Goal: Task Accomplishment & Management: Manage account settings

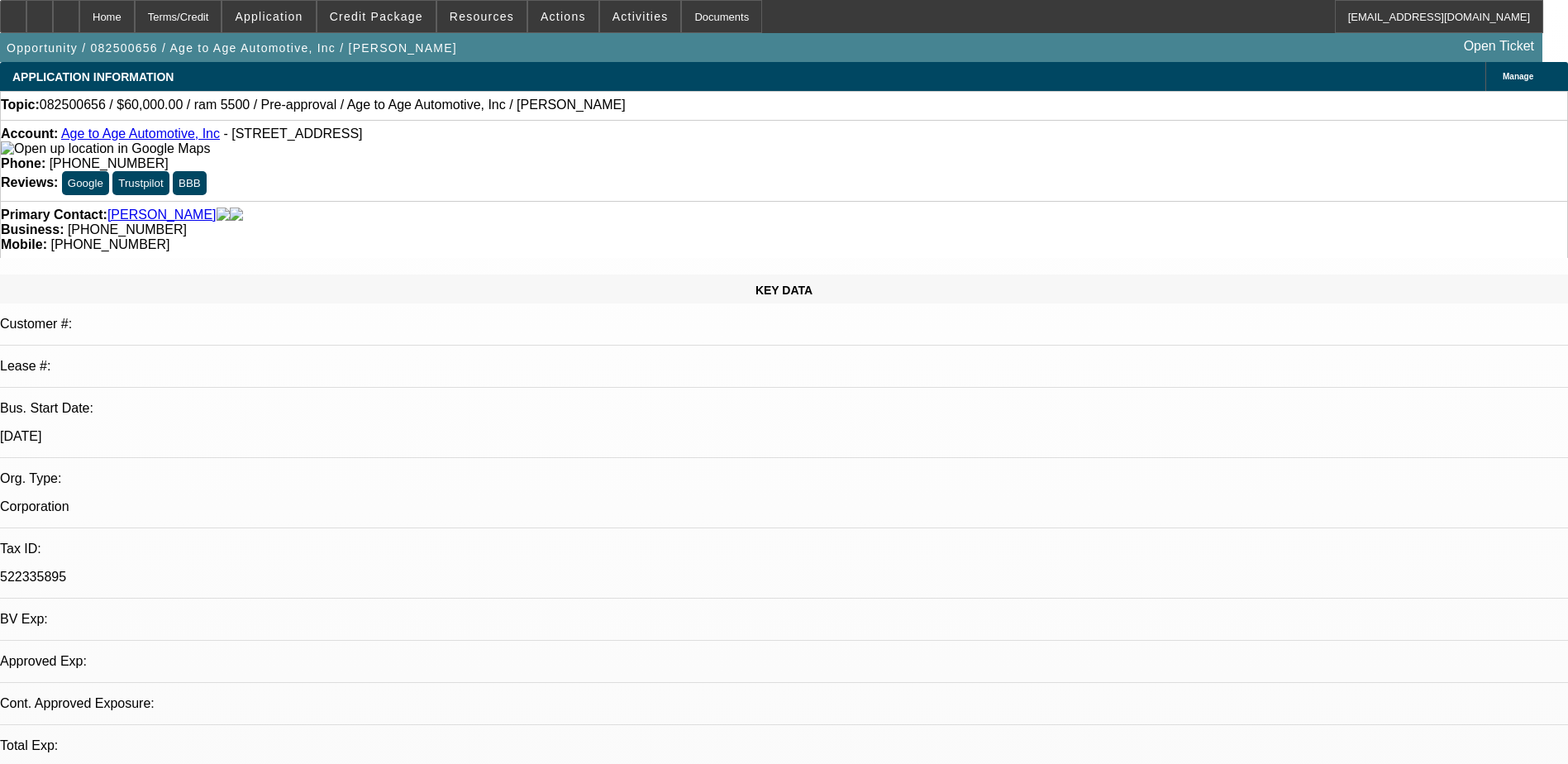
select select "0"
select select "2"
select select "0.1"
select select "1"
select select "2"
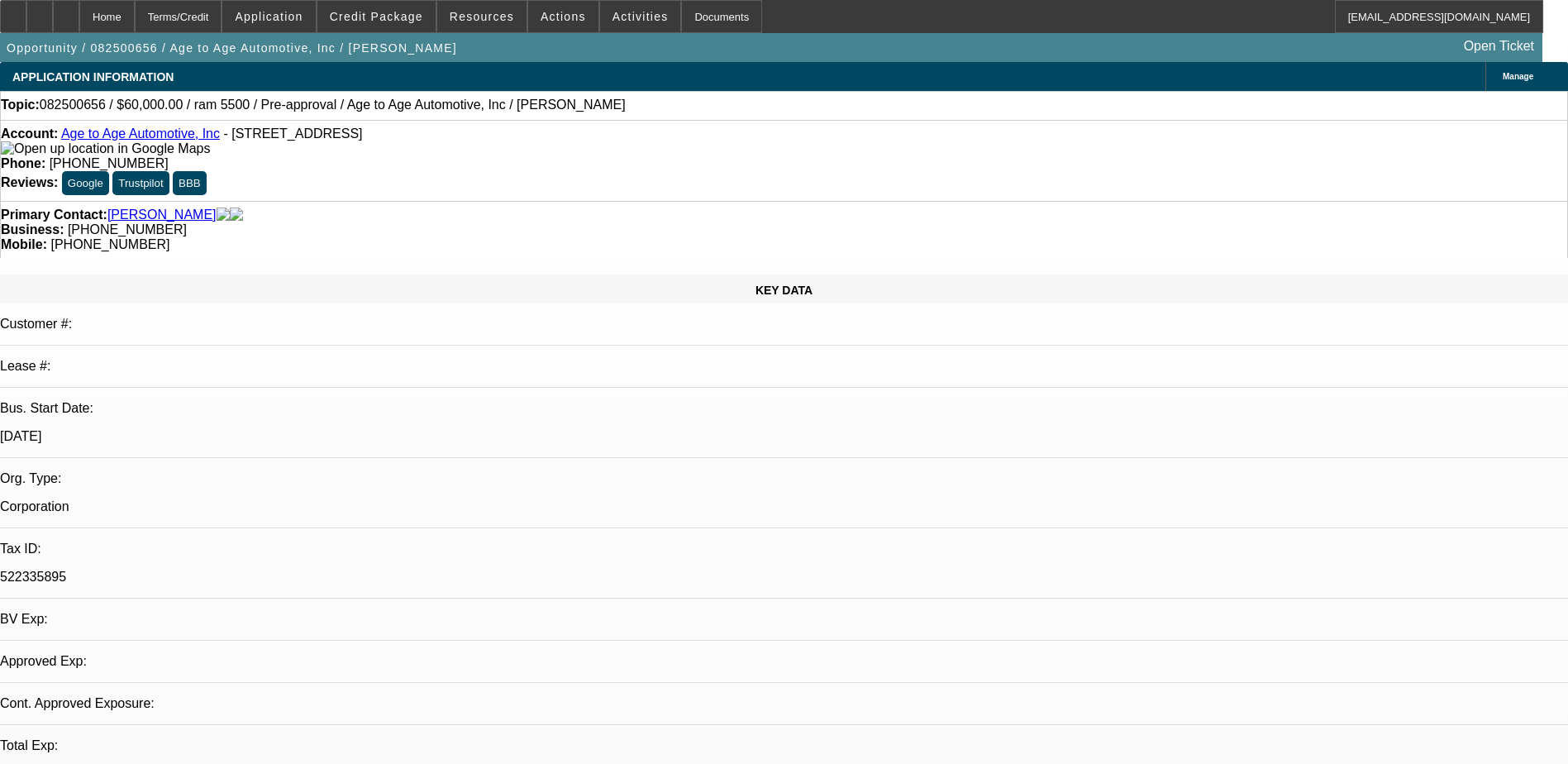
select select "4"
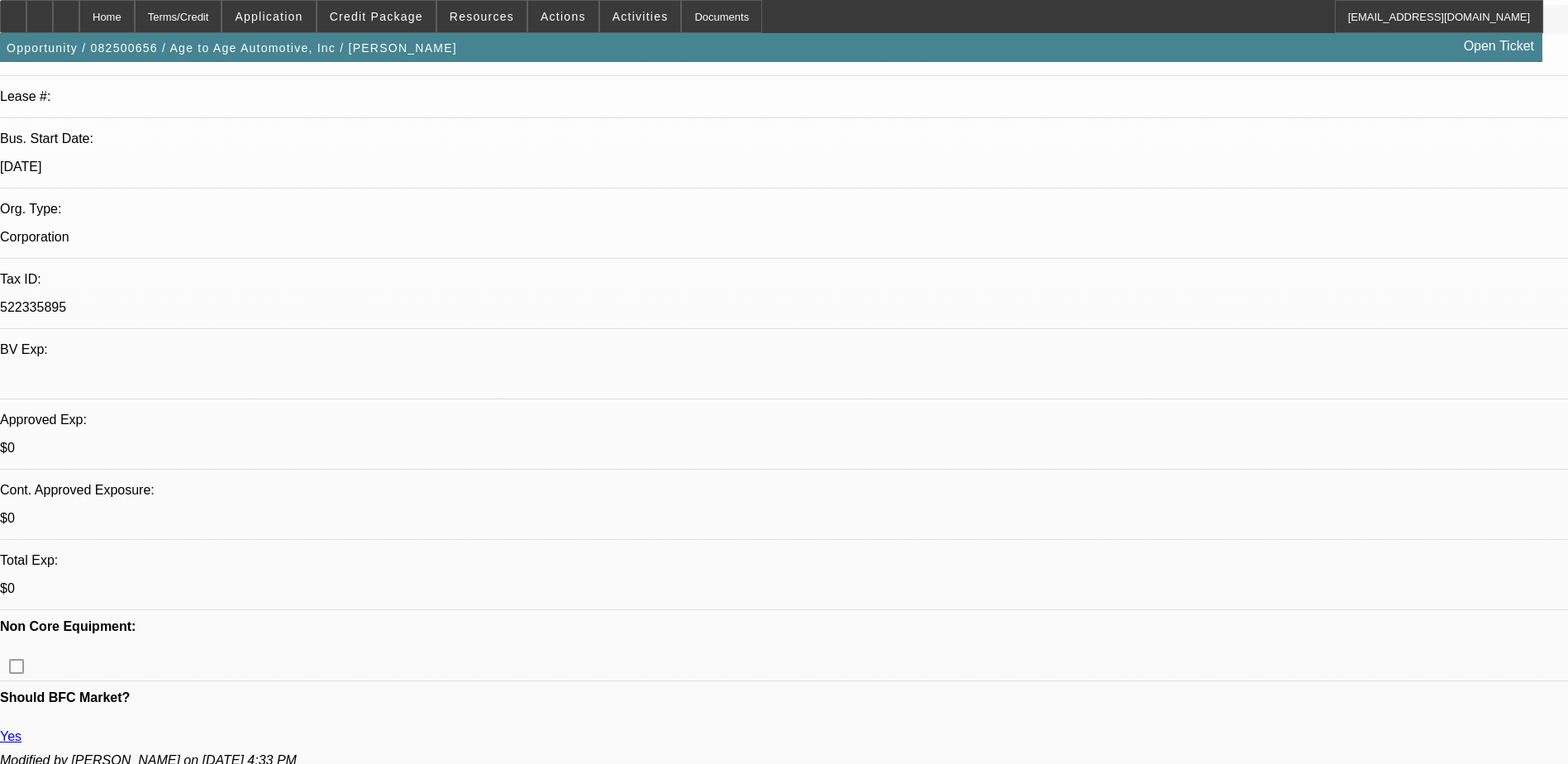
scroll to position [83, 0]
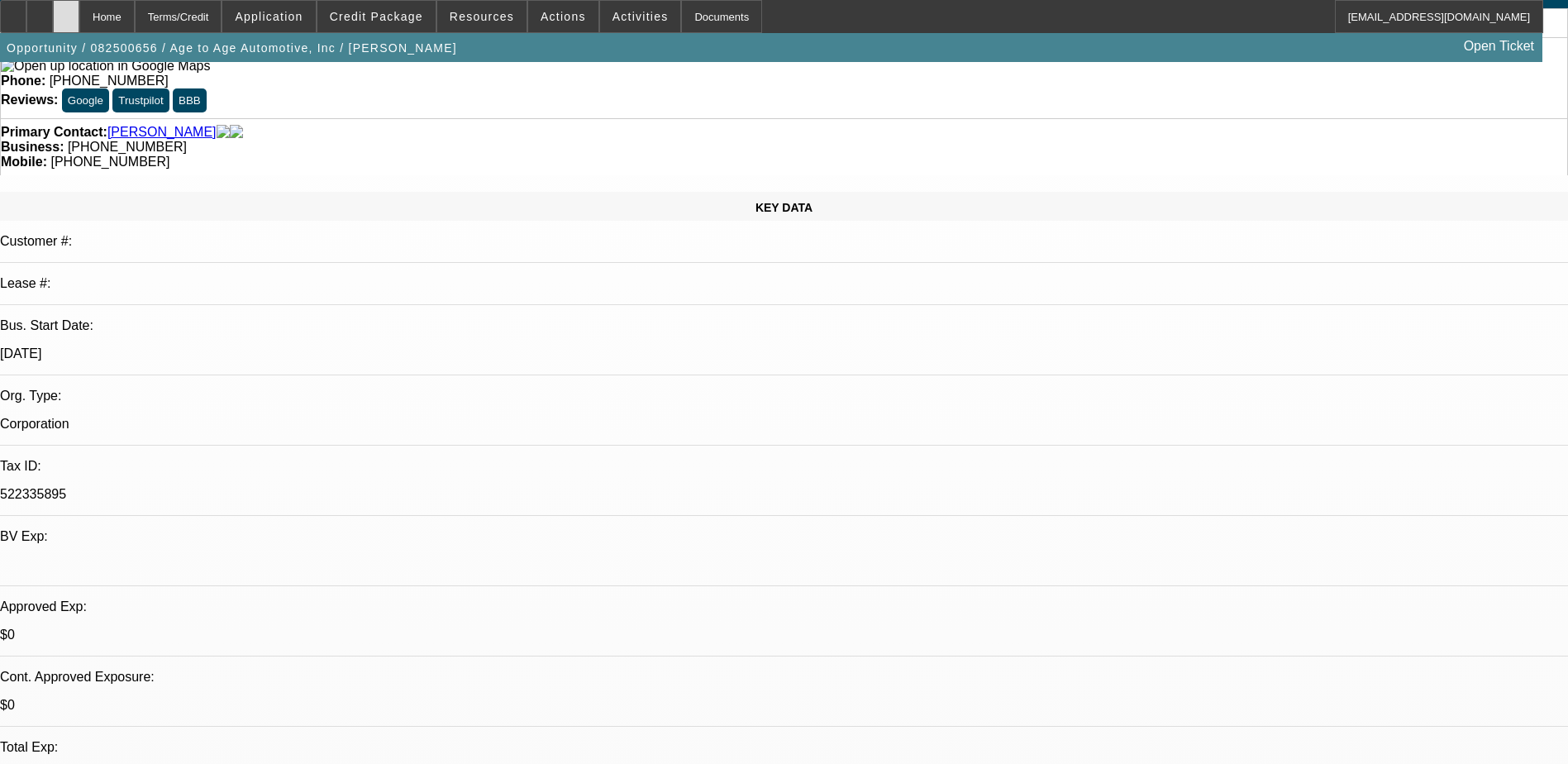
click at [66, 11] on icon at bounding box center [66, 11] width 0 height 0
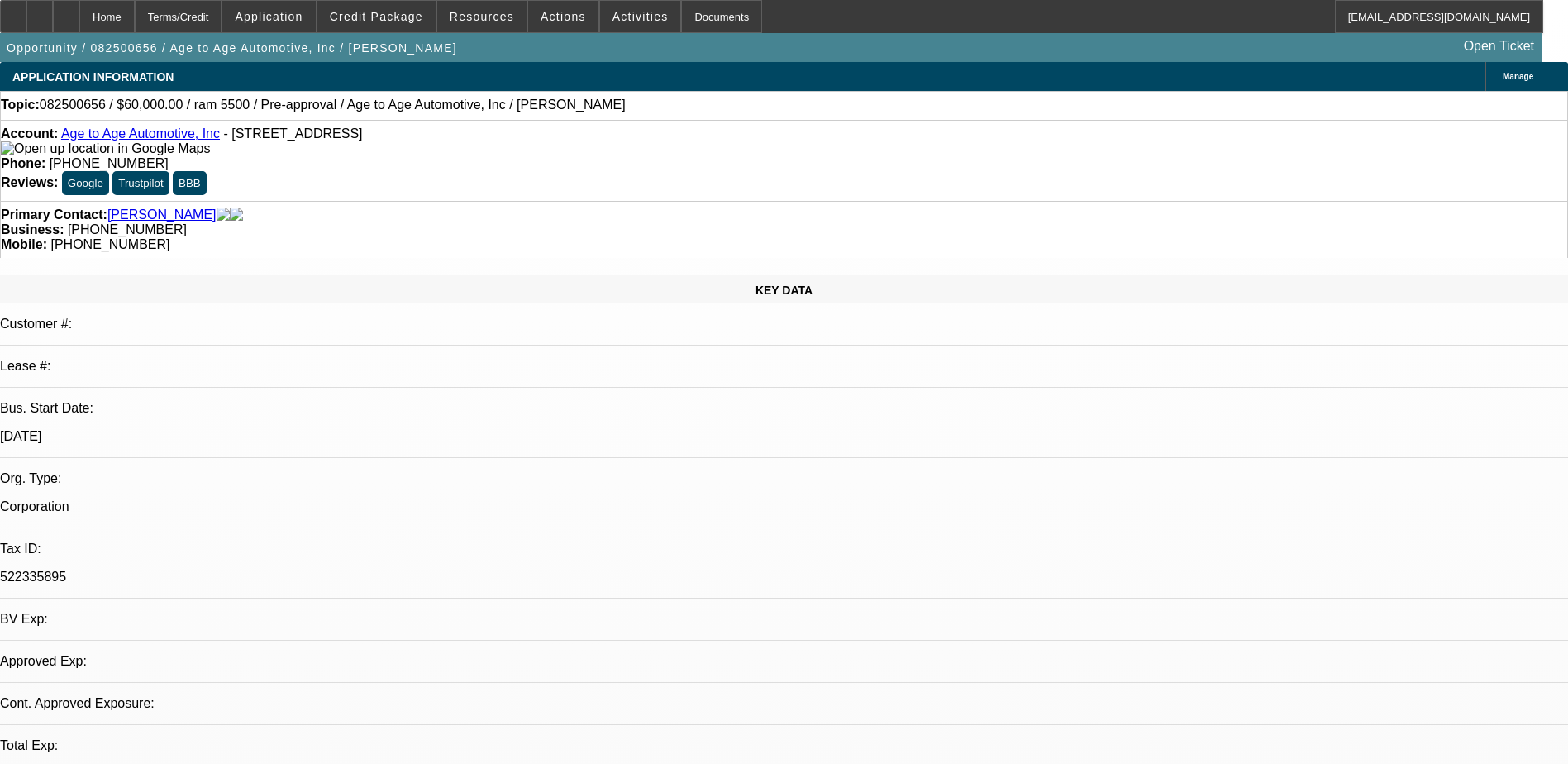
select select "0"
select select "2"
select select "0.1"
select select "4"
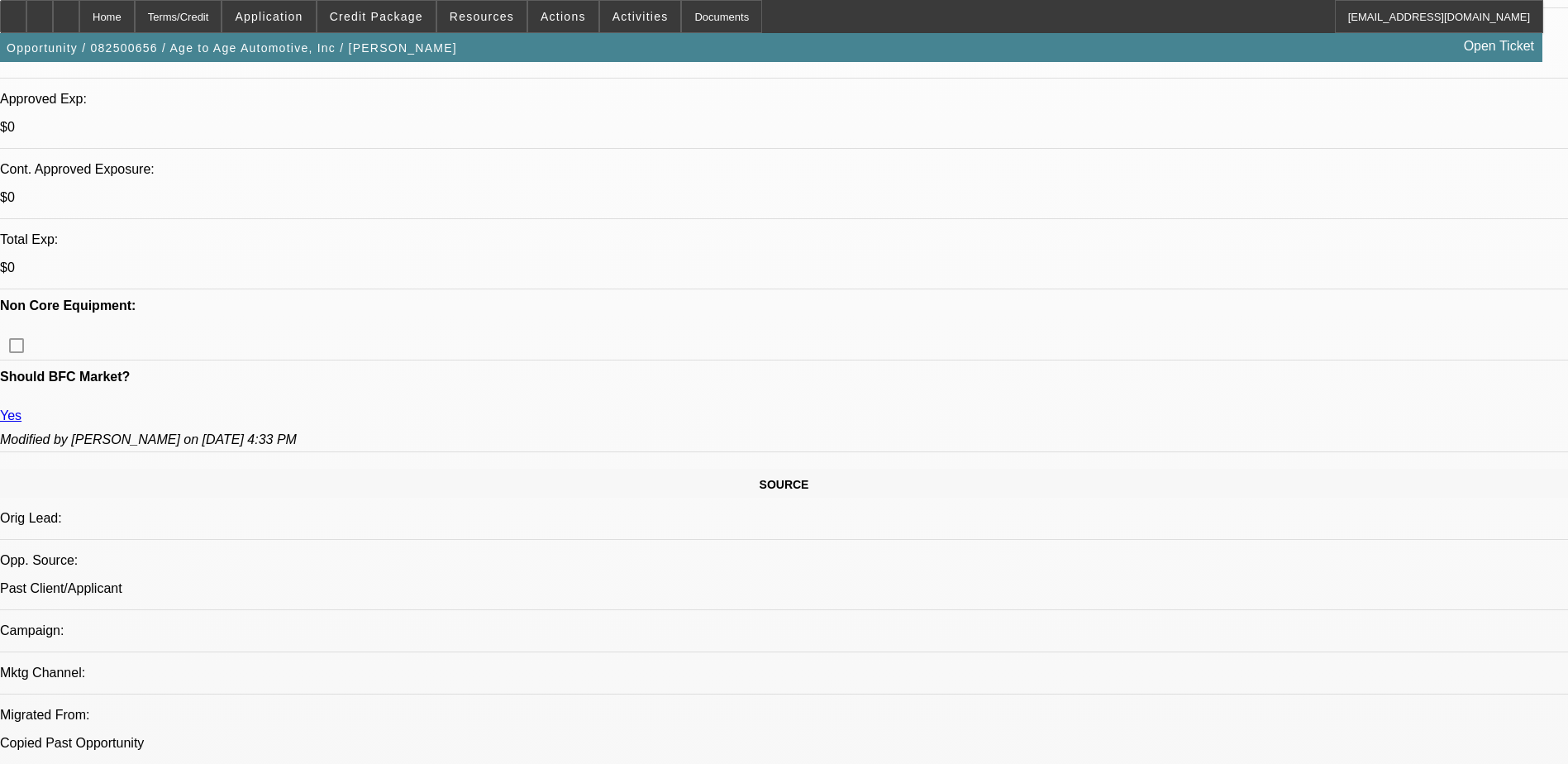
scroll to position [662, 0]
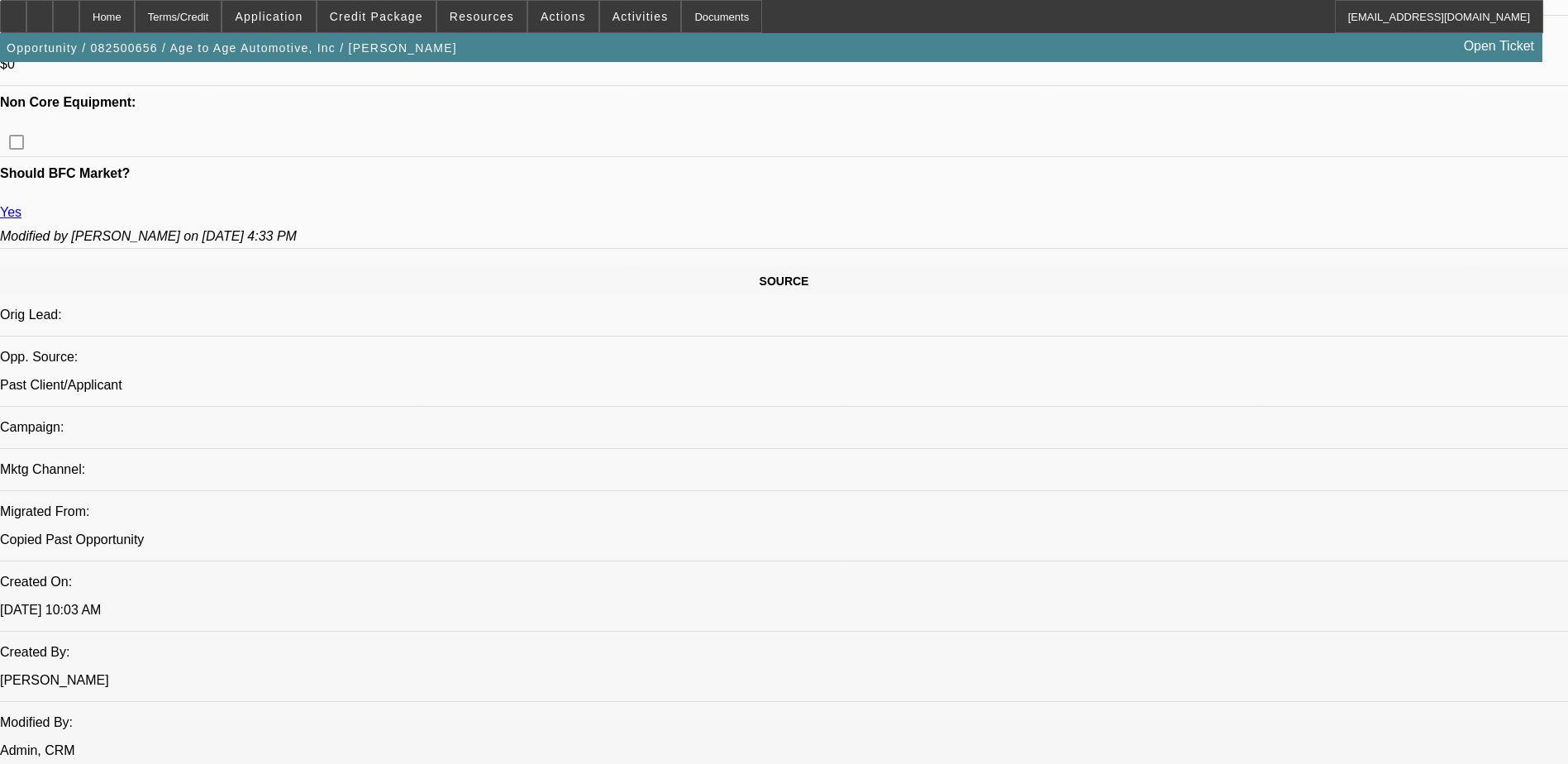
scroll to position [657, 0]
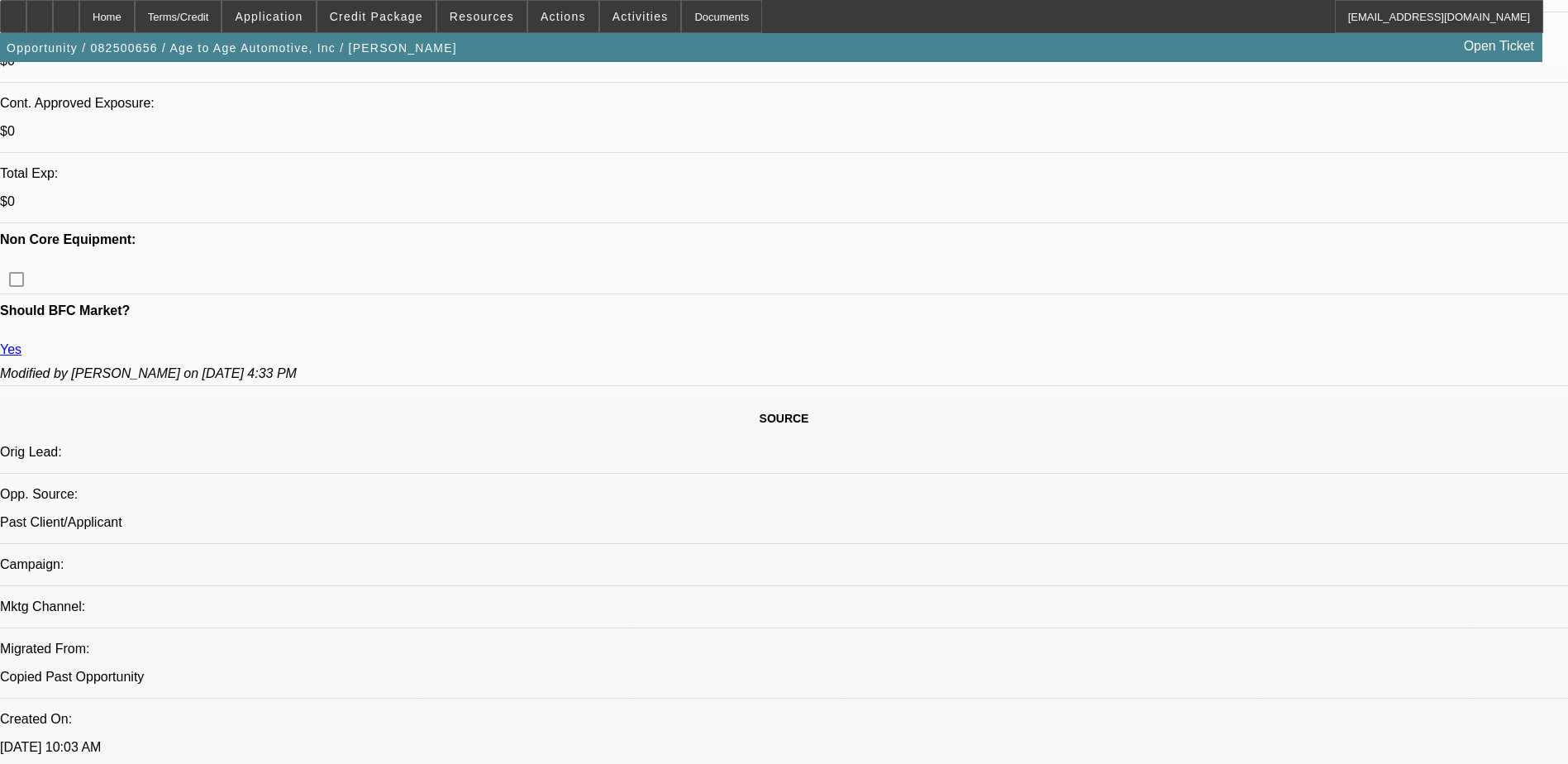
drag, startPoint x: 911, startPoint y: 520, endPoint x: 1053, endPoint y: 565, distance: 149.0
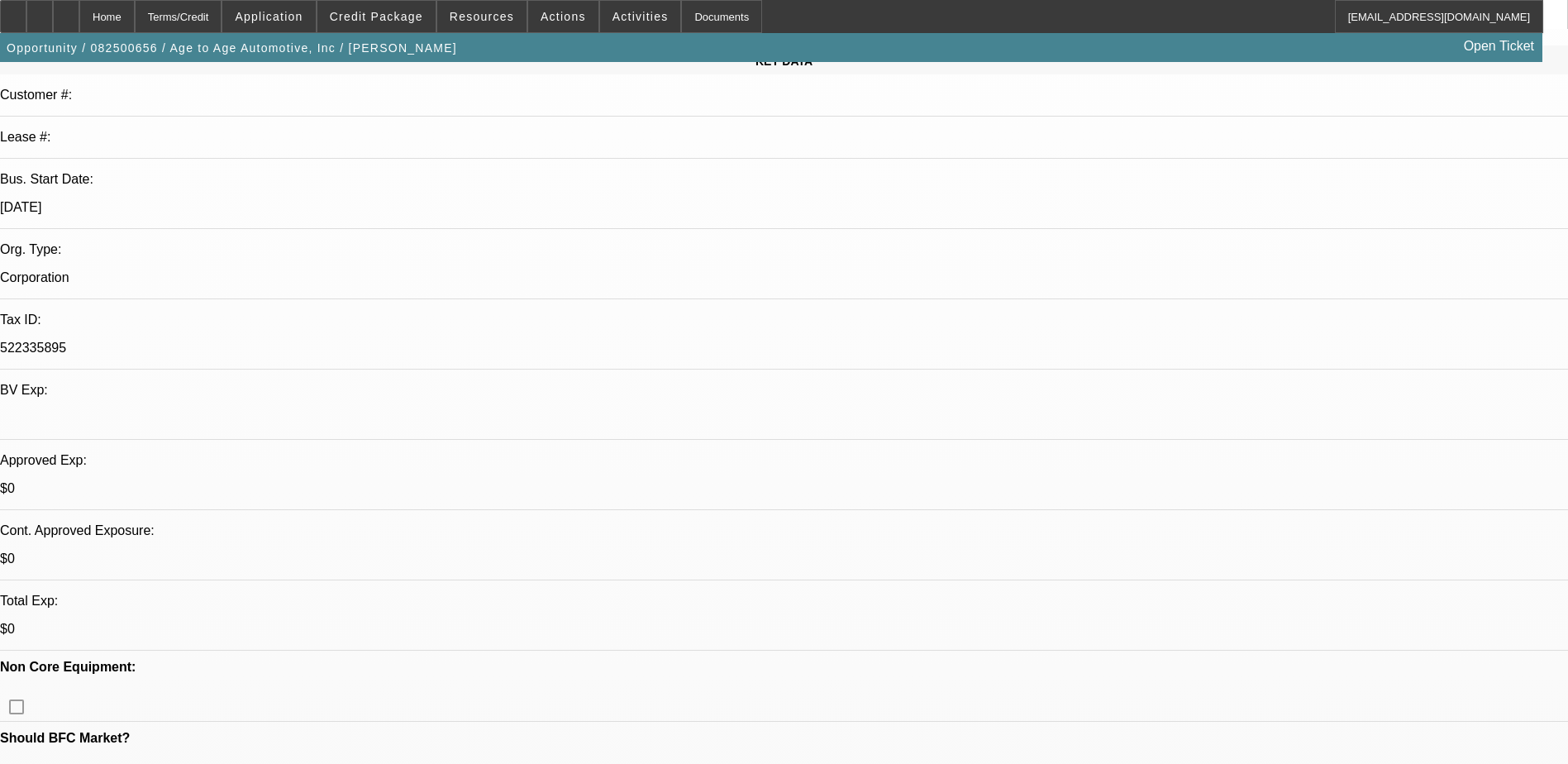
scroll to position [0, 0]
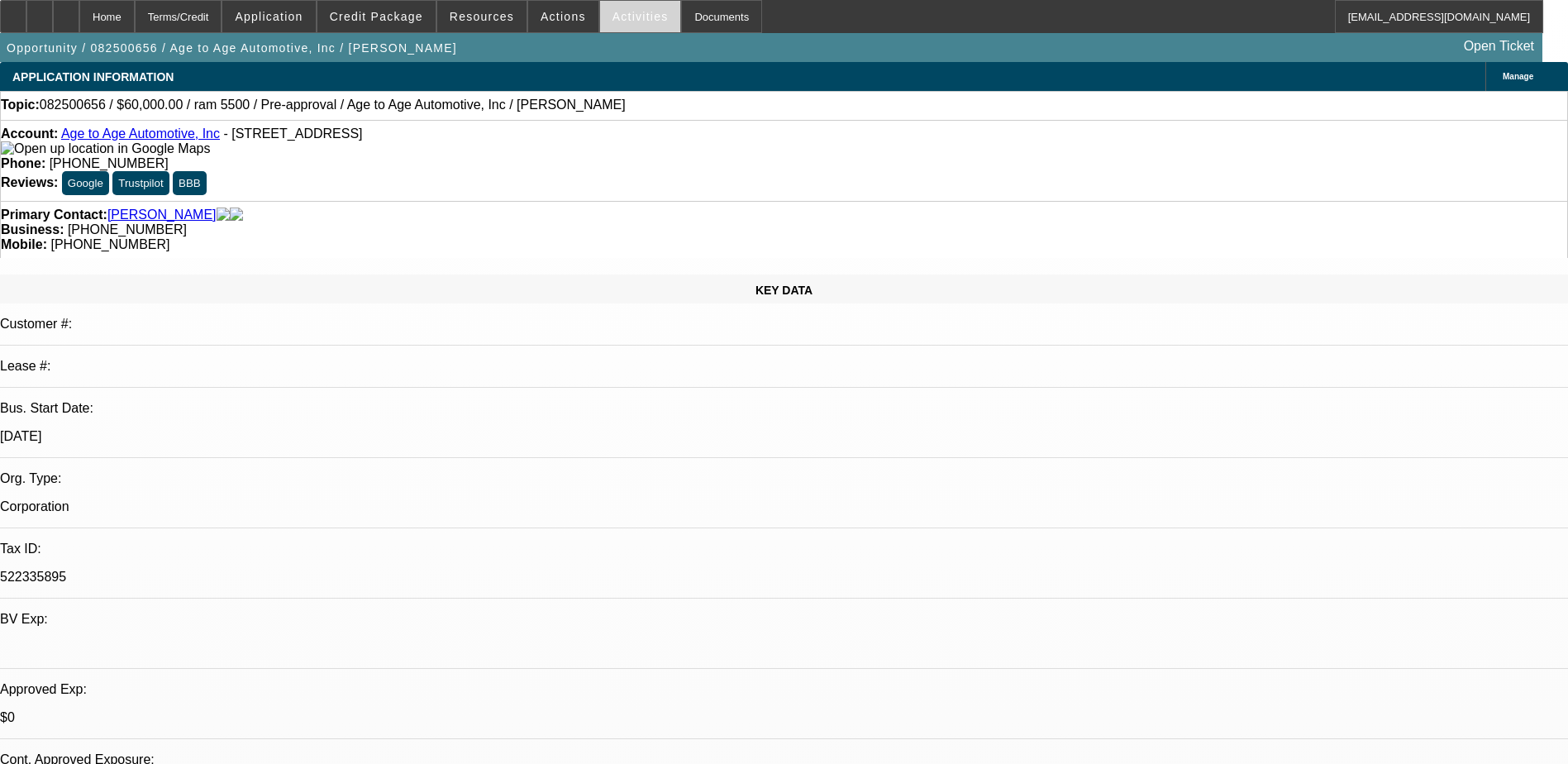
click at [612, 20] on span "Activities" at bounding box center [640, 17] width 56 height 13
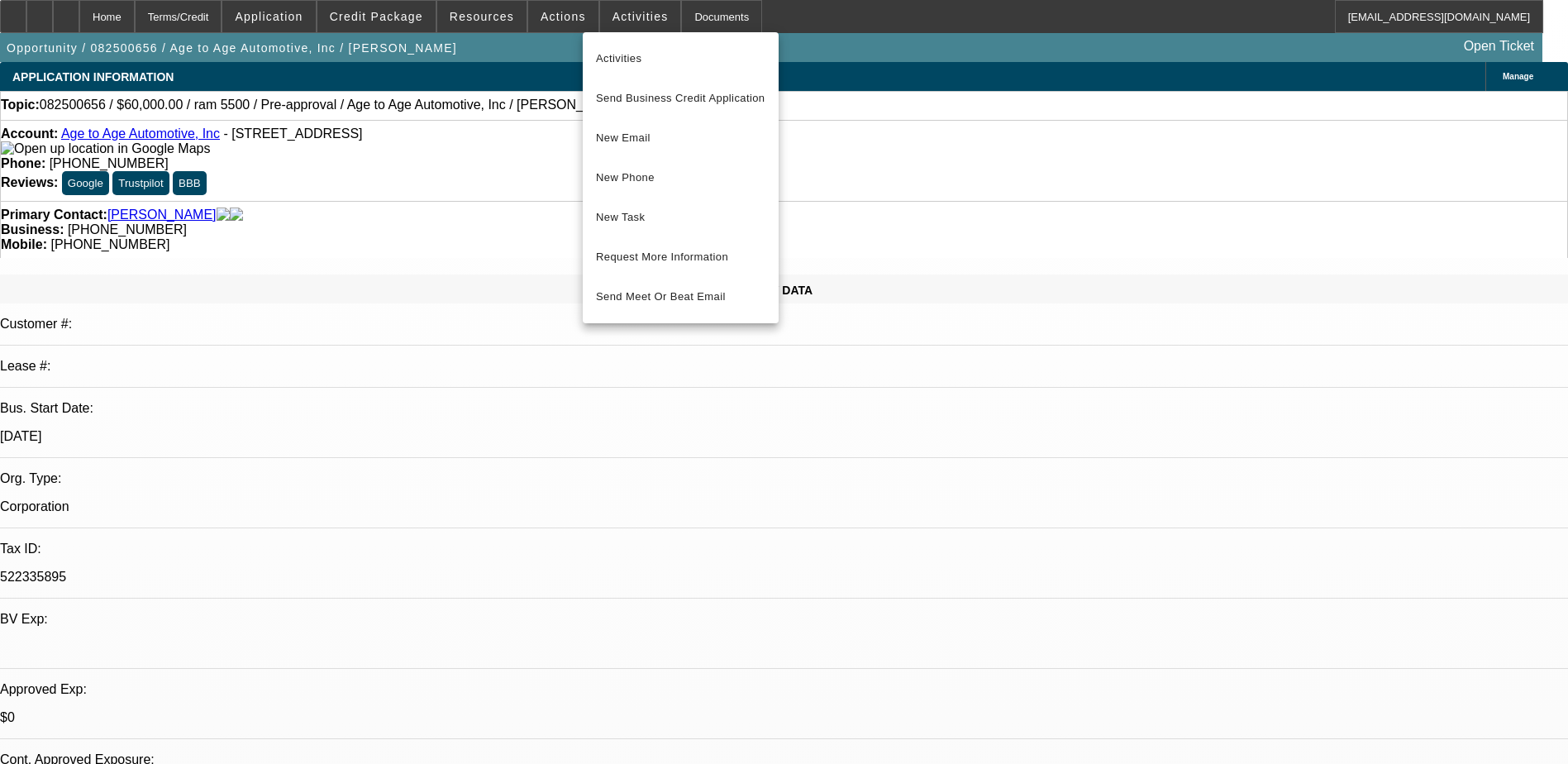
click at [550, 18] on div at bounding box center [784, 382] width 1568 height 764
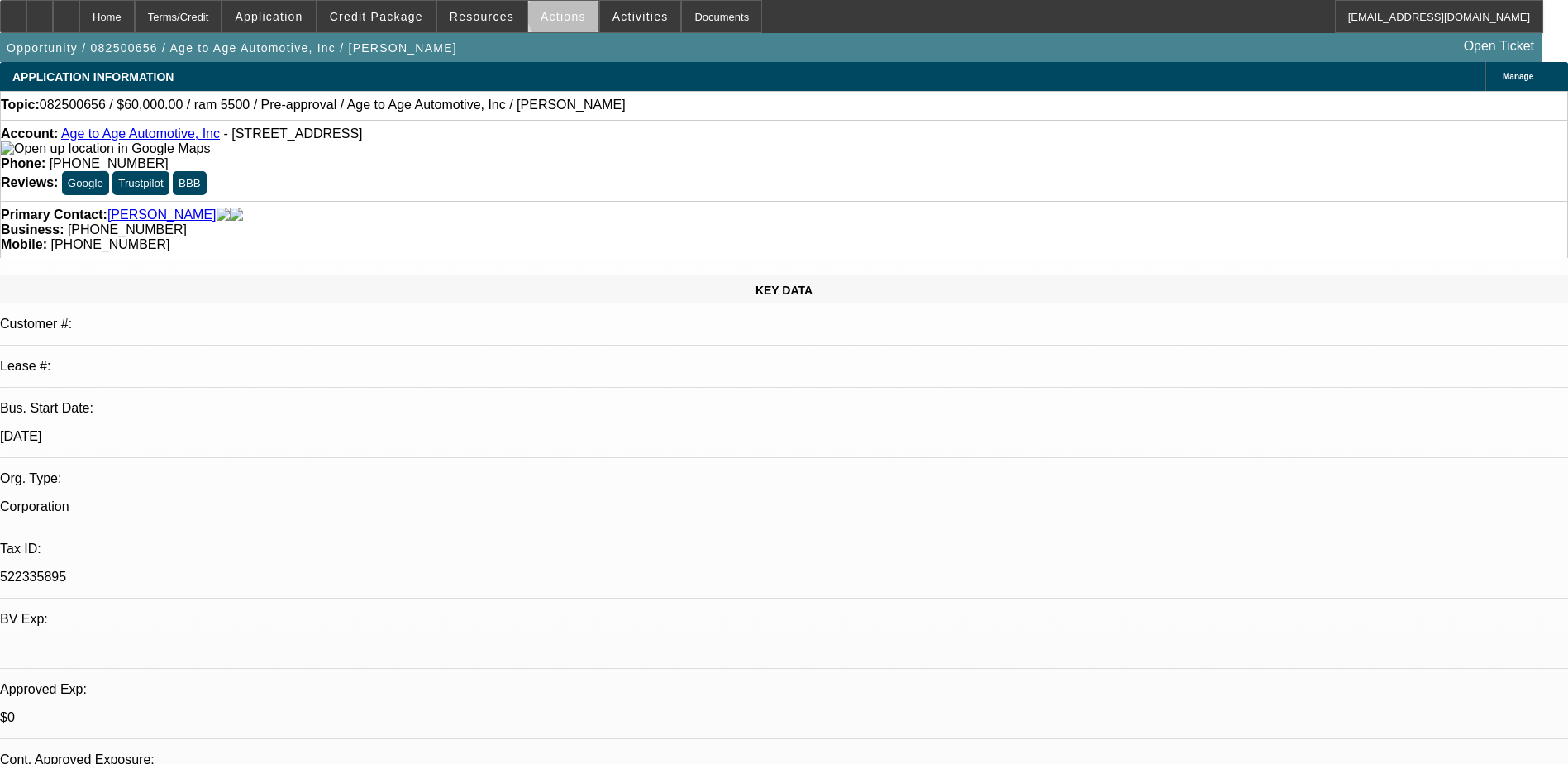
click at [557, 16] on span "Actions" at bounding box center [563, 17] width 45 height 13
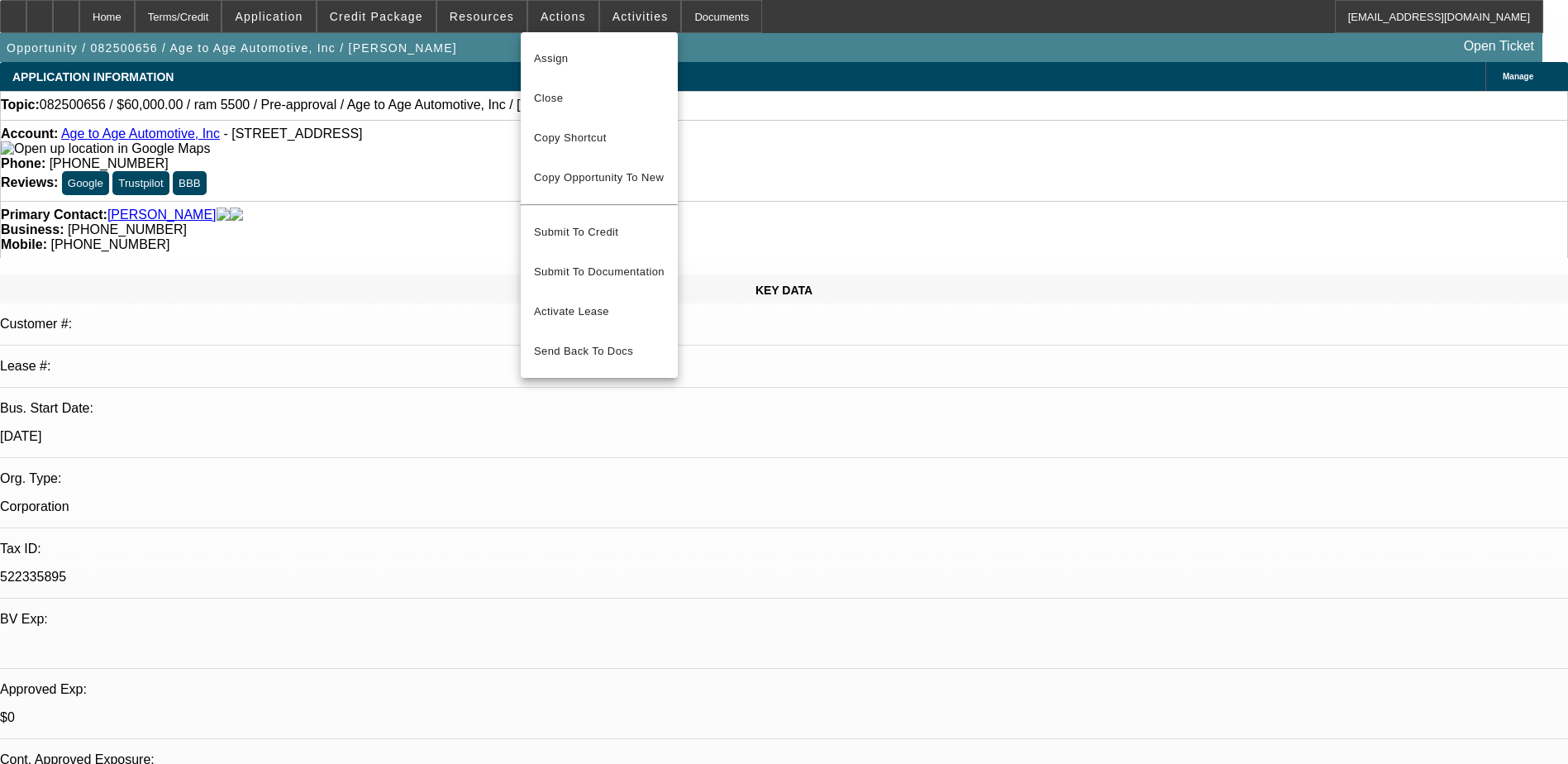
click at [612, 18] on div at bounding box center [784, 382] width 1568 height 764
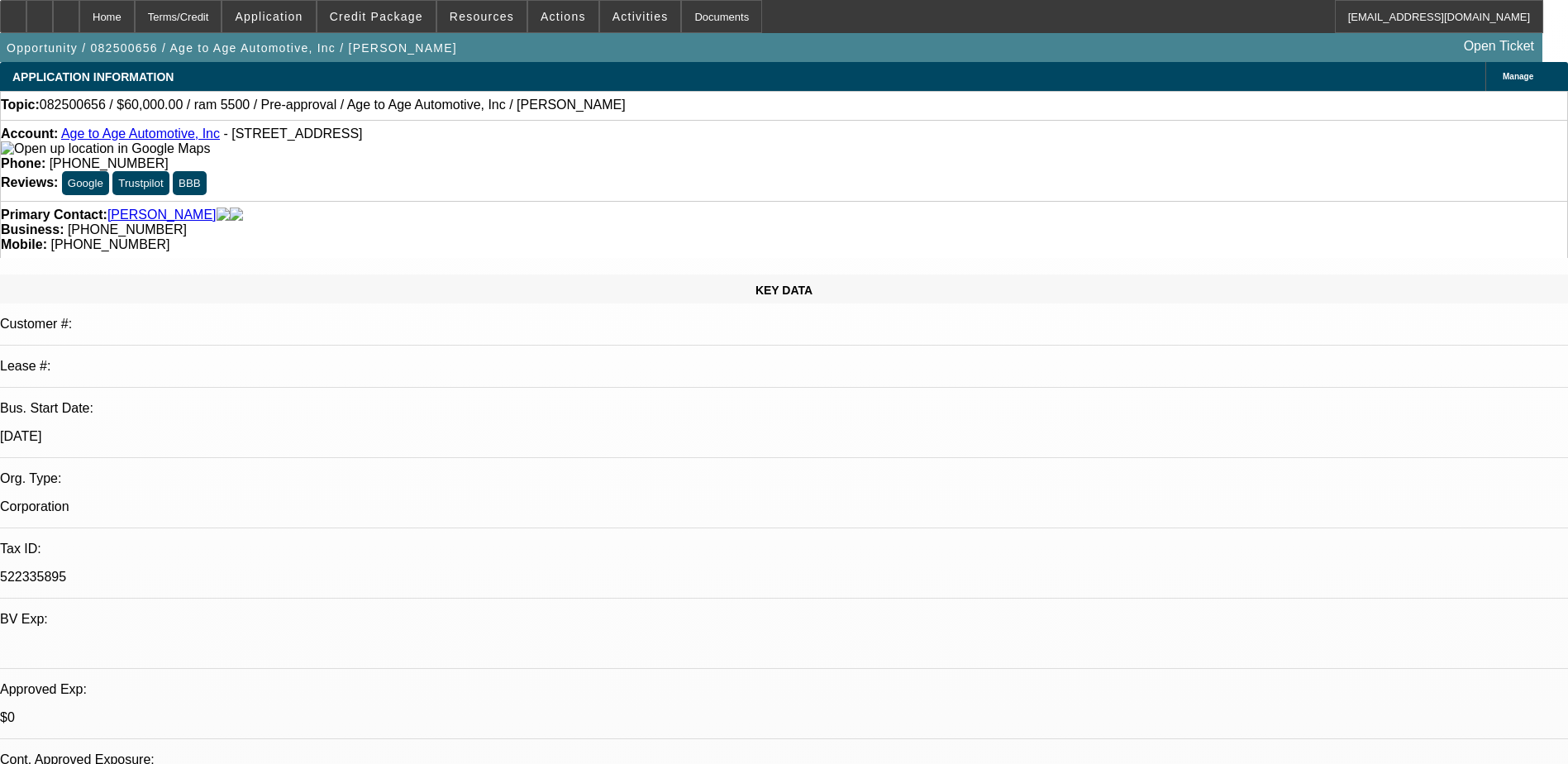
click at [612, 18] on span "Activities" at bounding box center [640, 17] width 56 height 13
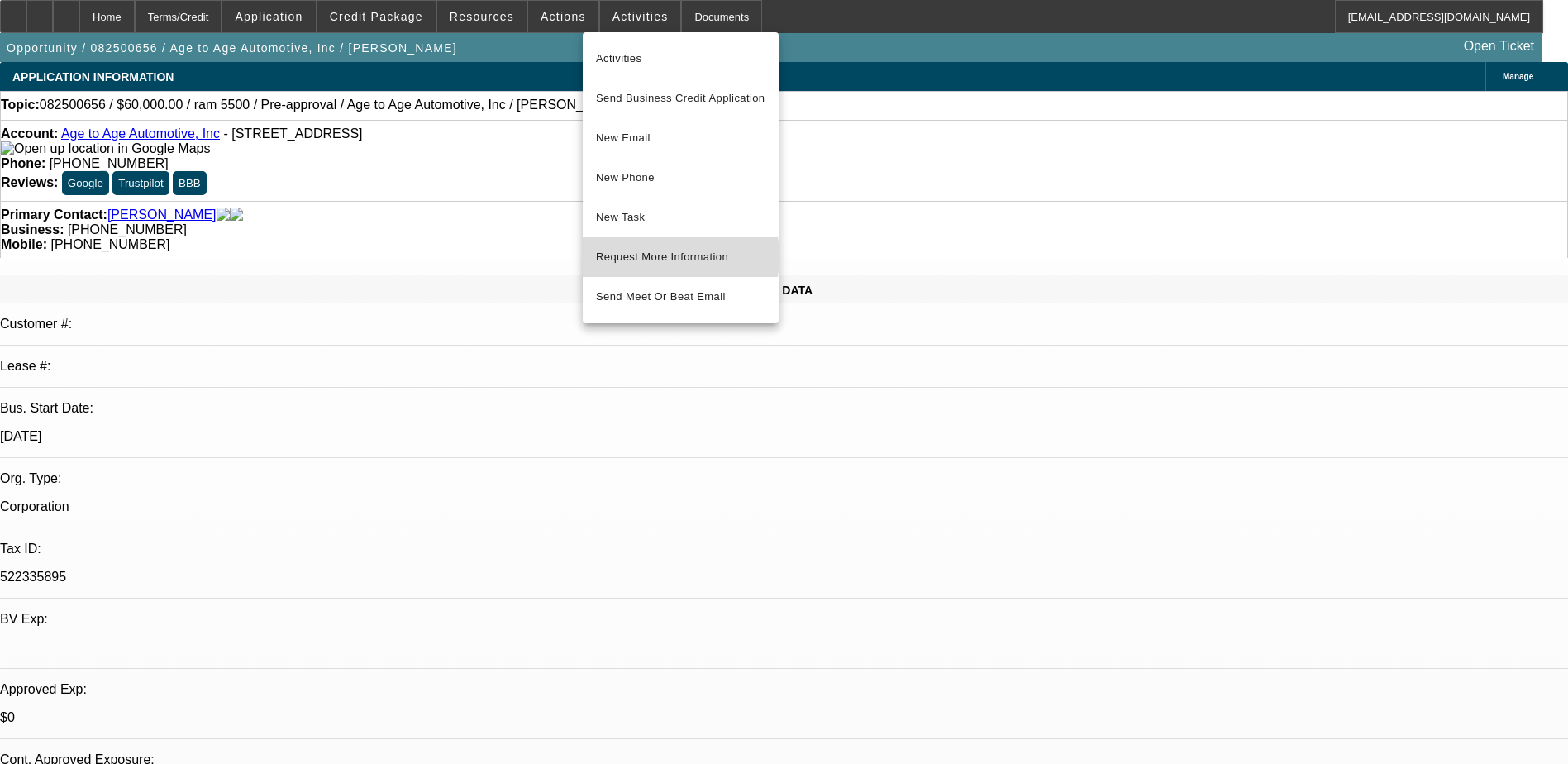
click at [661, 256] on span "Request More Information" at bounding box center [681, 258] width 170 height 20
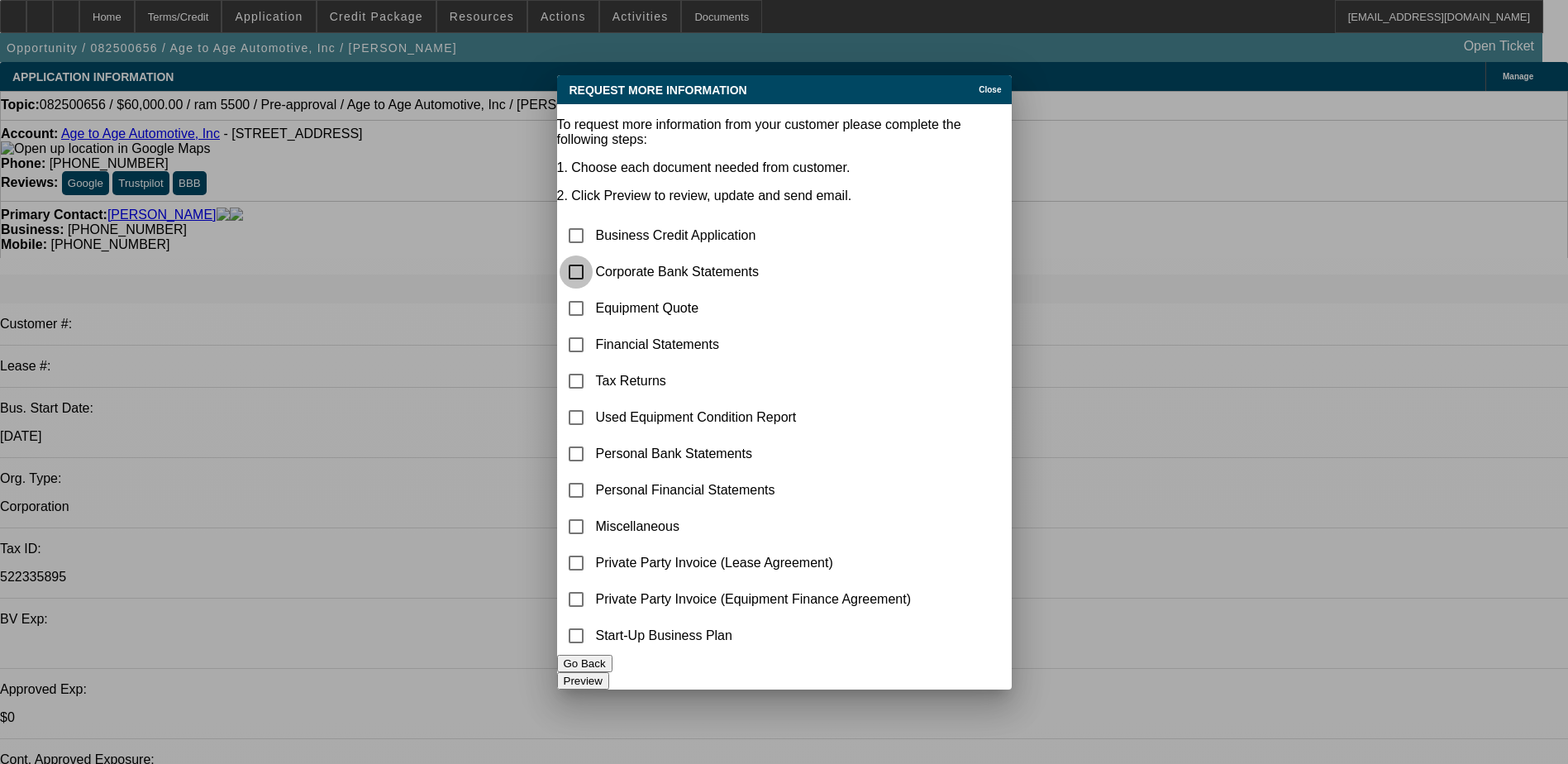
click at [593, 255] on input "checkbox" at bounding box center [576, 272] width 33 height 33
checkbox input "true"
click at [610, 673] on button "Preview" at bounding box center [583, 681] width 52 height 18
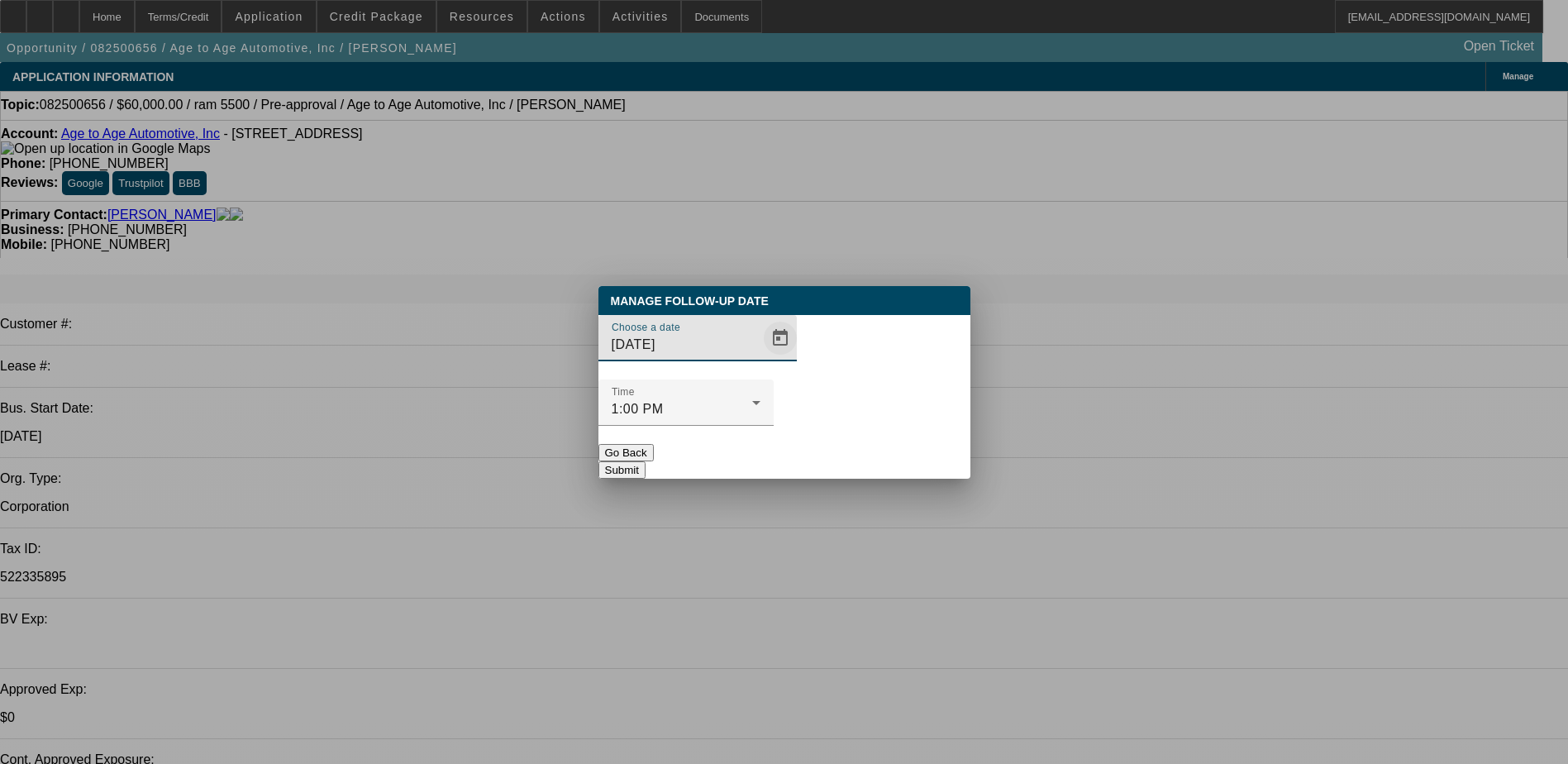
click at [760, 358] on span "Open calendar" at bounding box center [779, 338] width 39 height 39
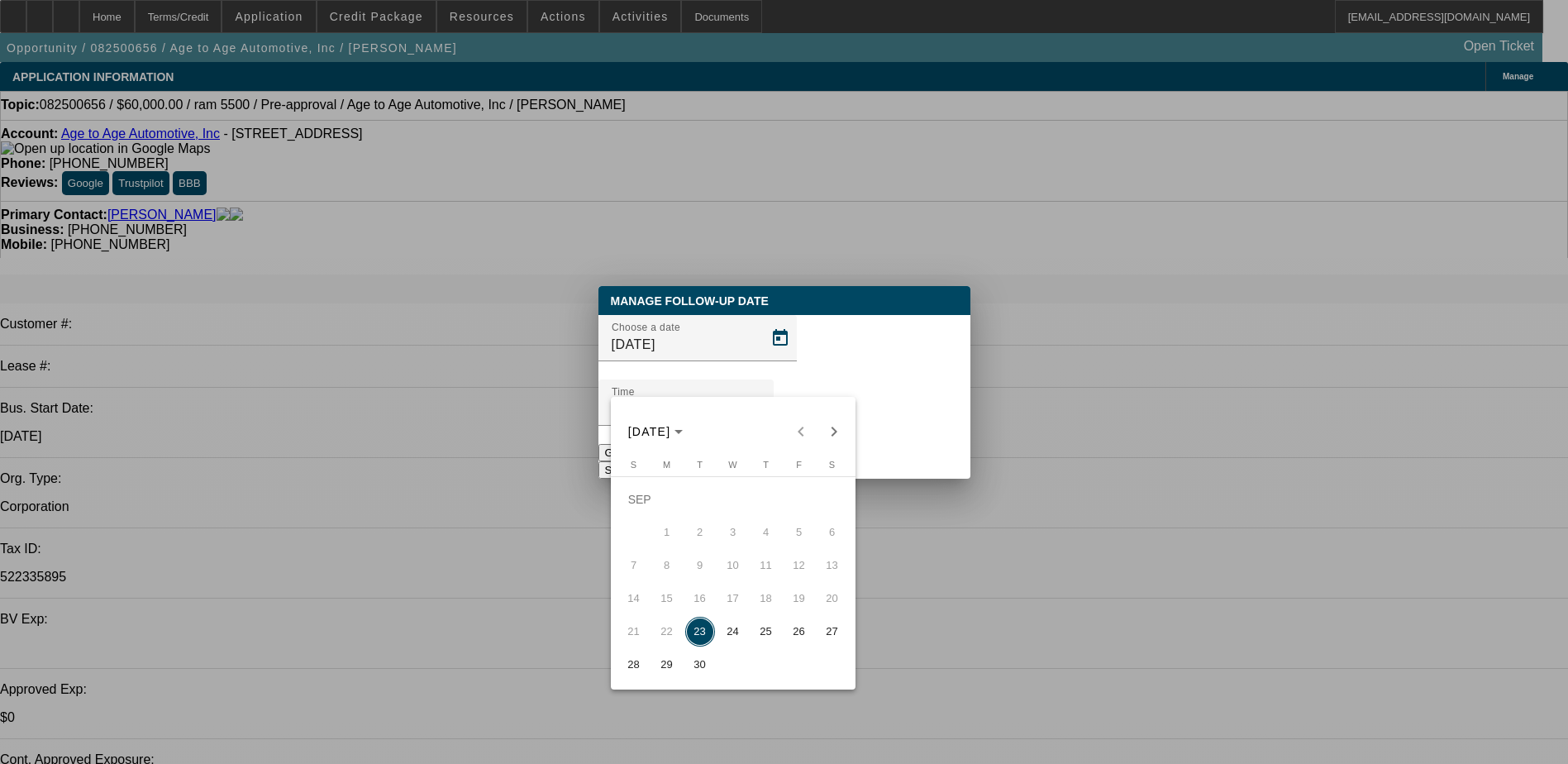
click at [670, 670] on span "29" at bounding box center [667, 665] width 30 height 30
type input "[DATE]"
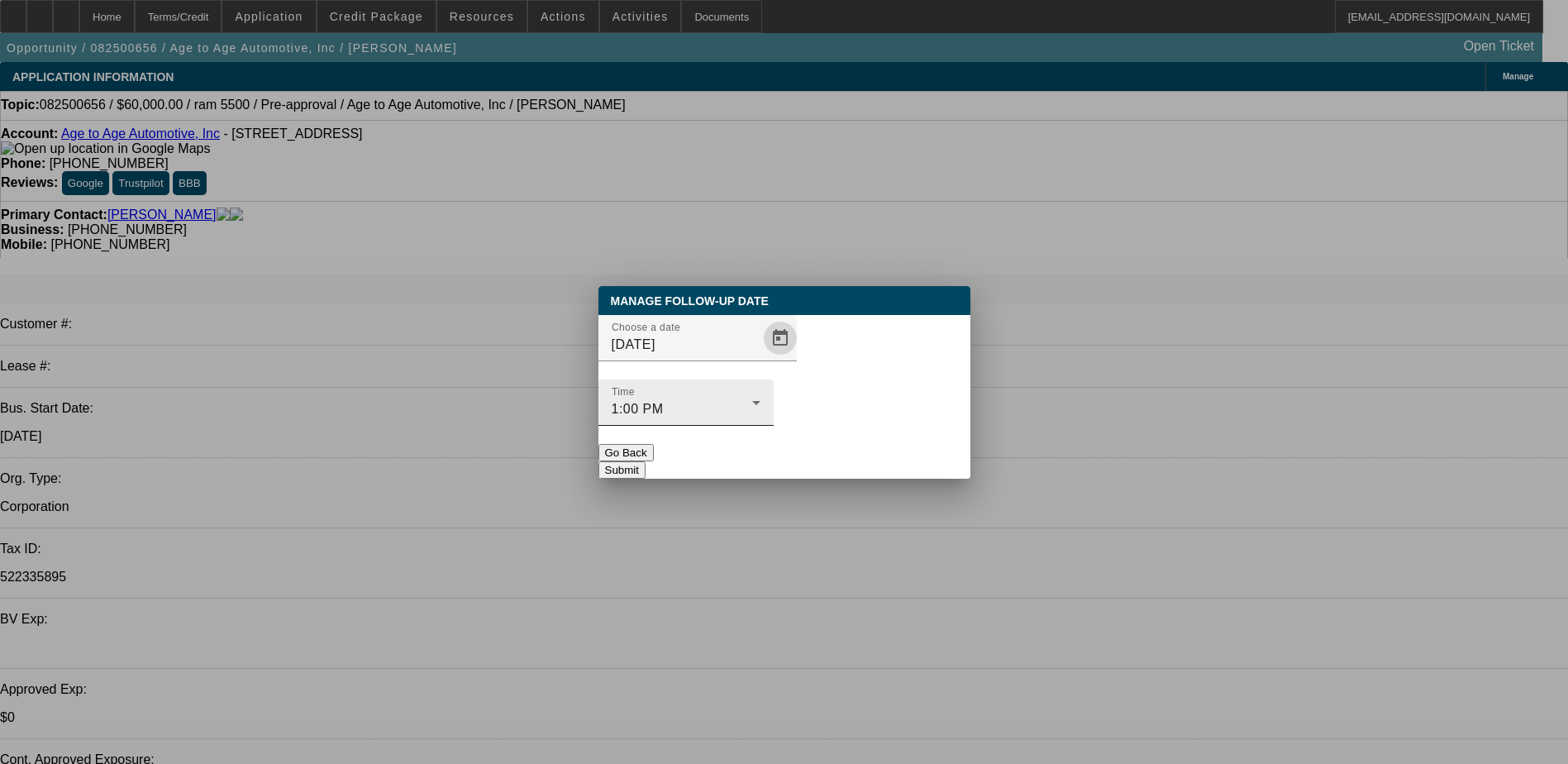
click at [766, 393] on icon at bounding box center [757, 403] width 20 height 20
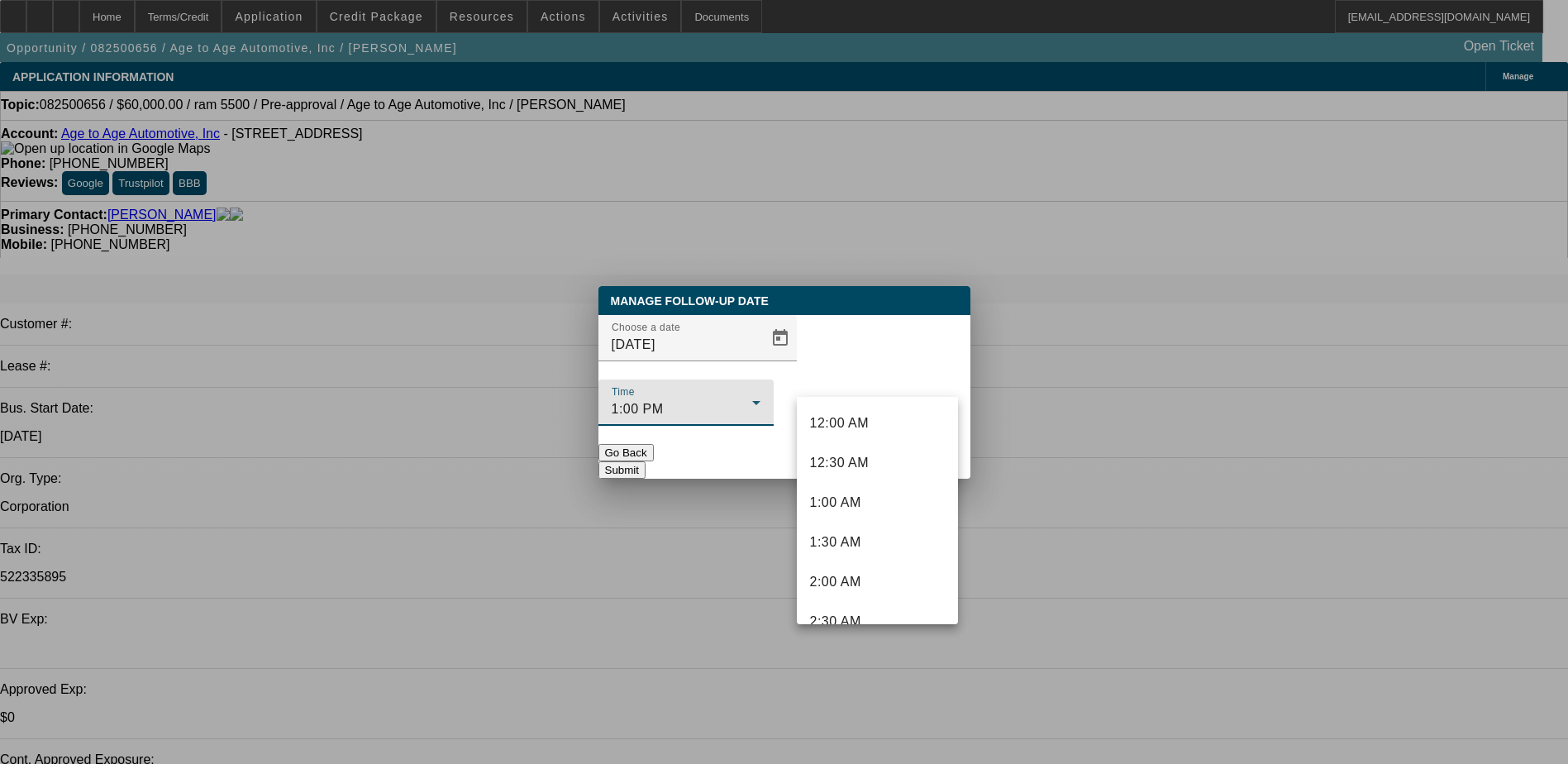
scroll to position [851, 0]
click at [865, 493] on span "11:30 AM" at bounding box center [840, 485] width 59 height 20
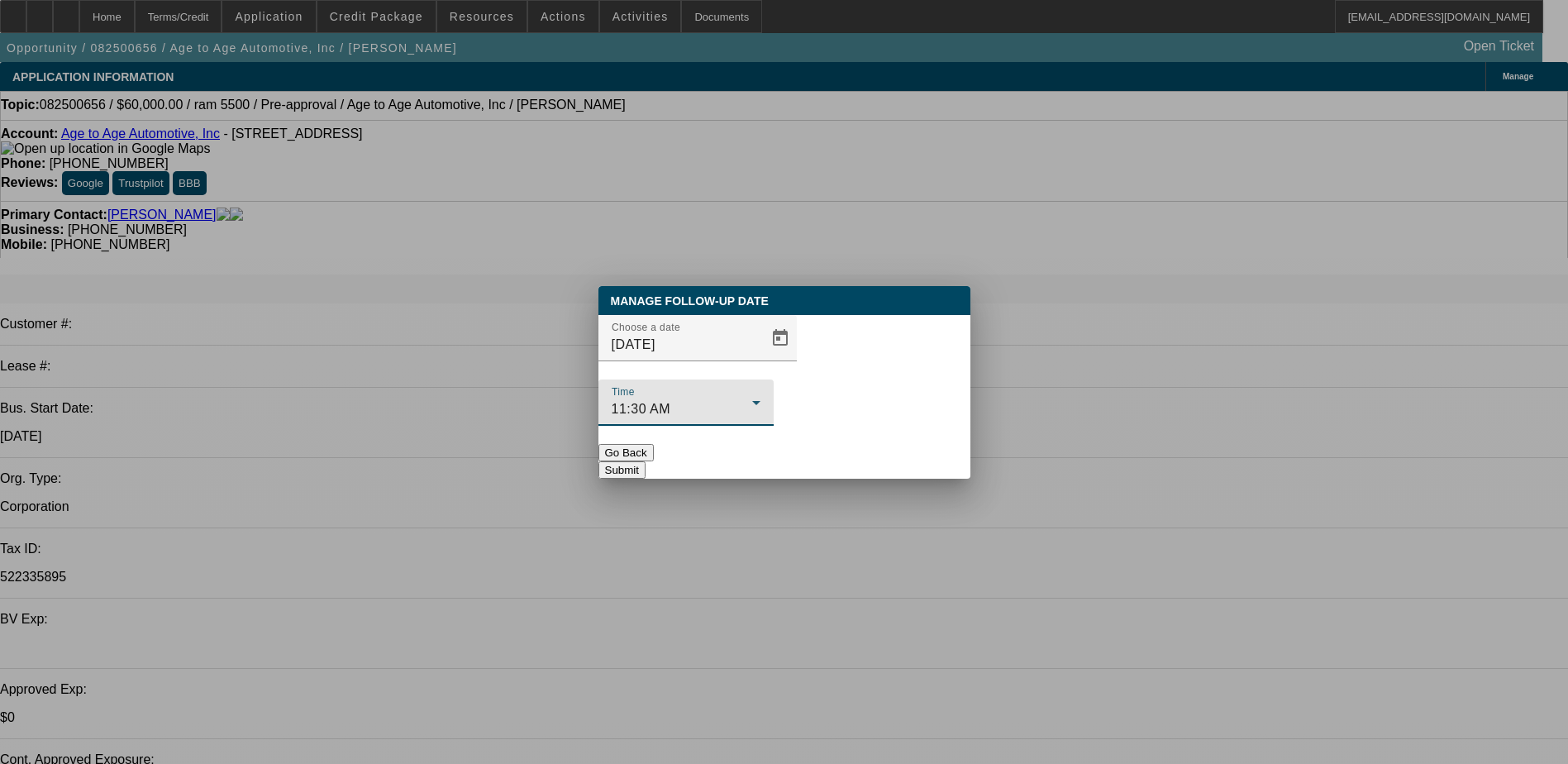
click at [646, 462] on button "Submit" at bounding box center [622, 470] width 47 height 18
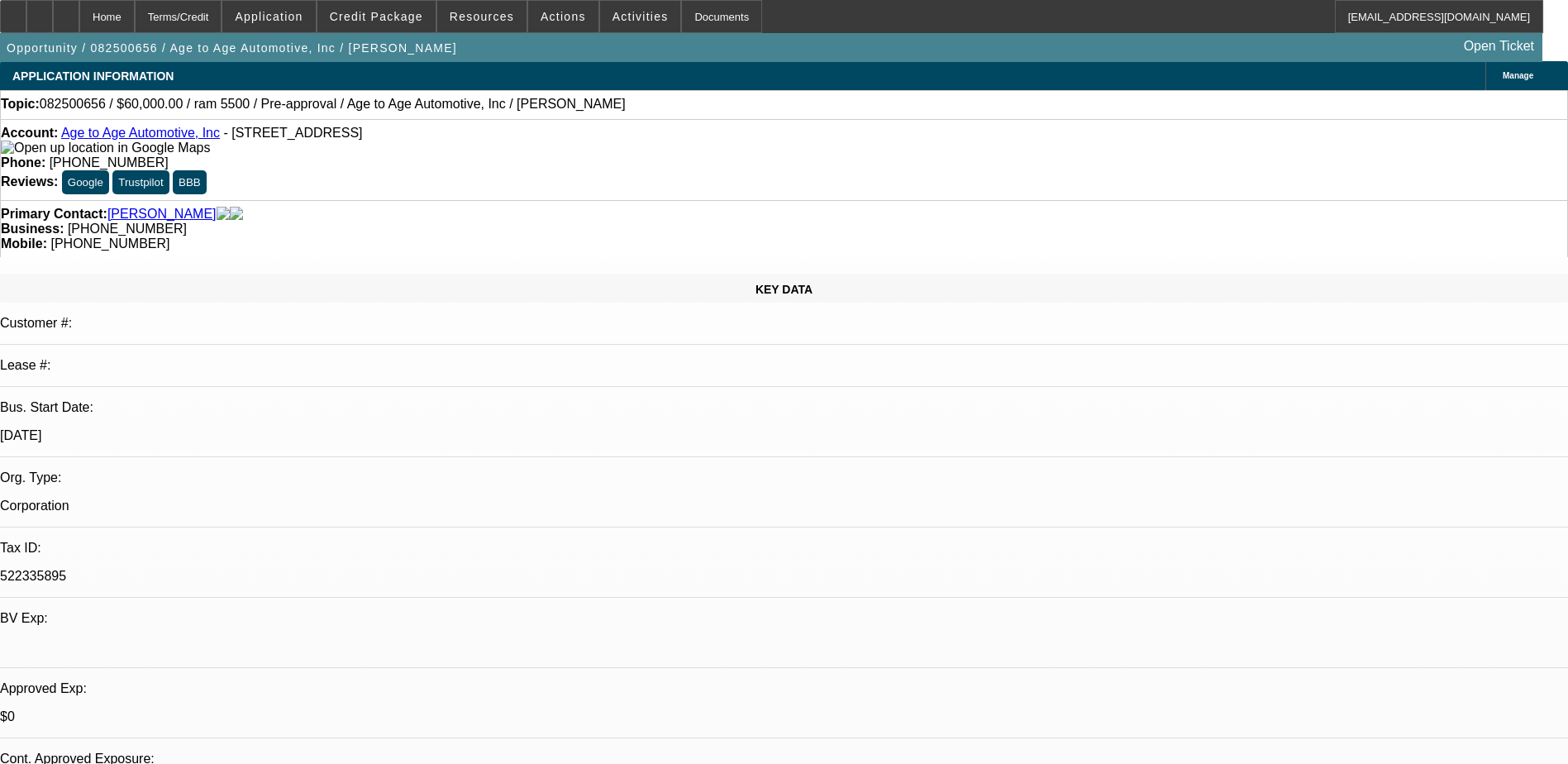
scroll to position [0, 0]
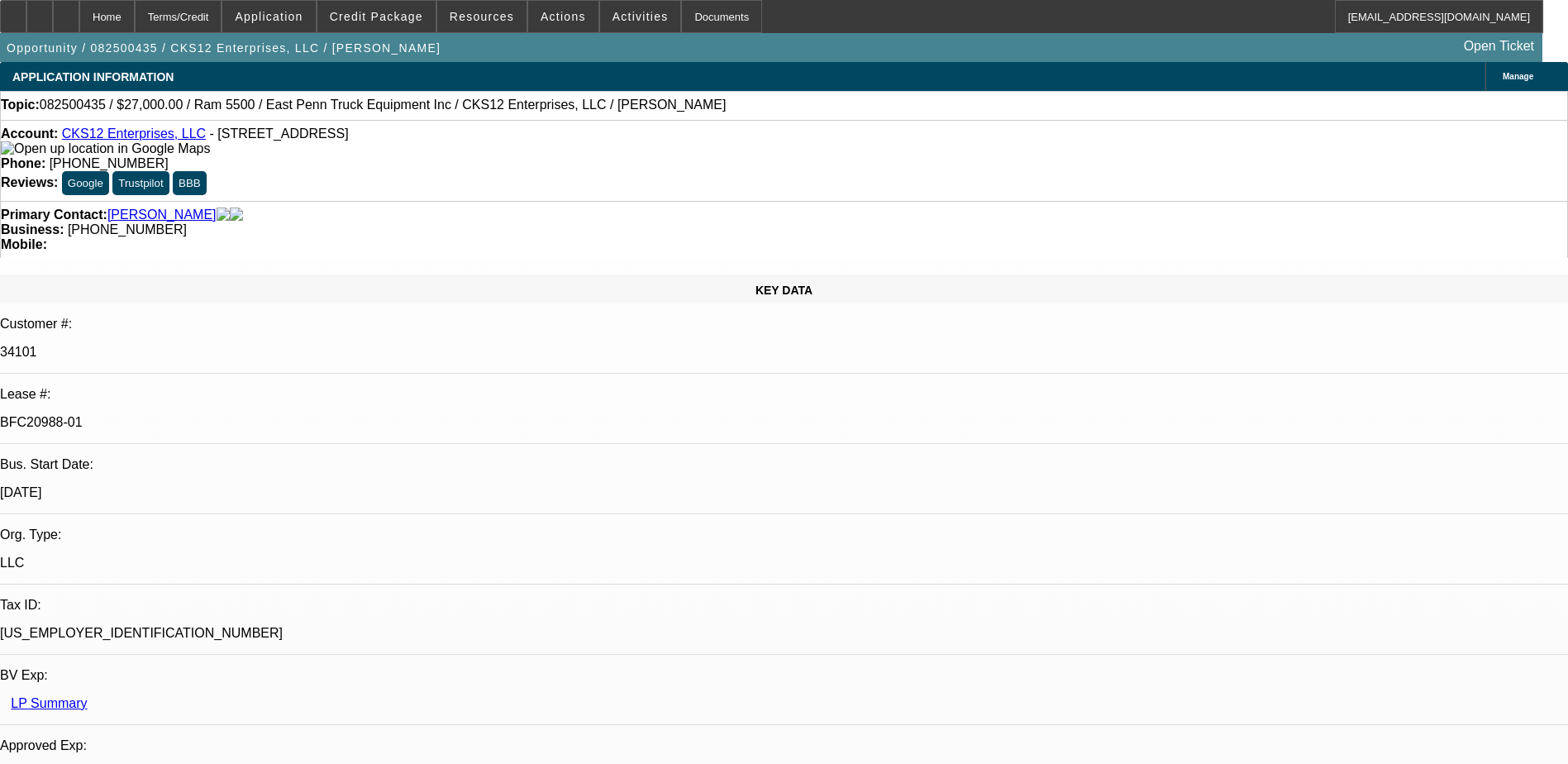
select select "0"
select select "2"
select select "0.1"
select select "0"
select select "2"
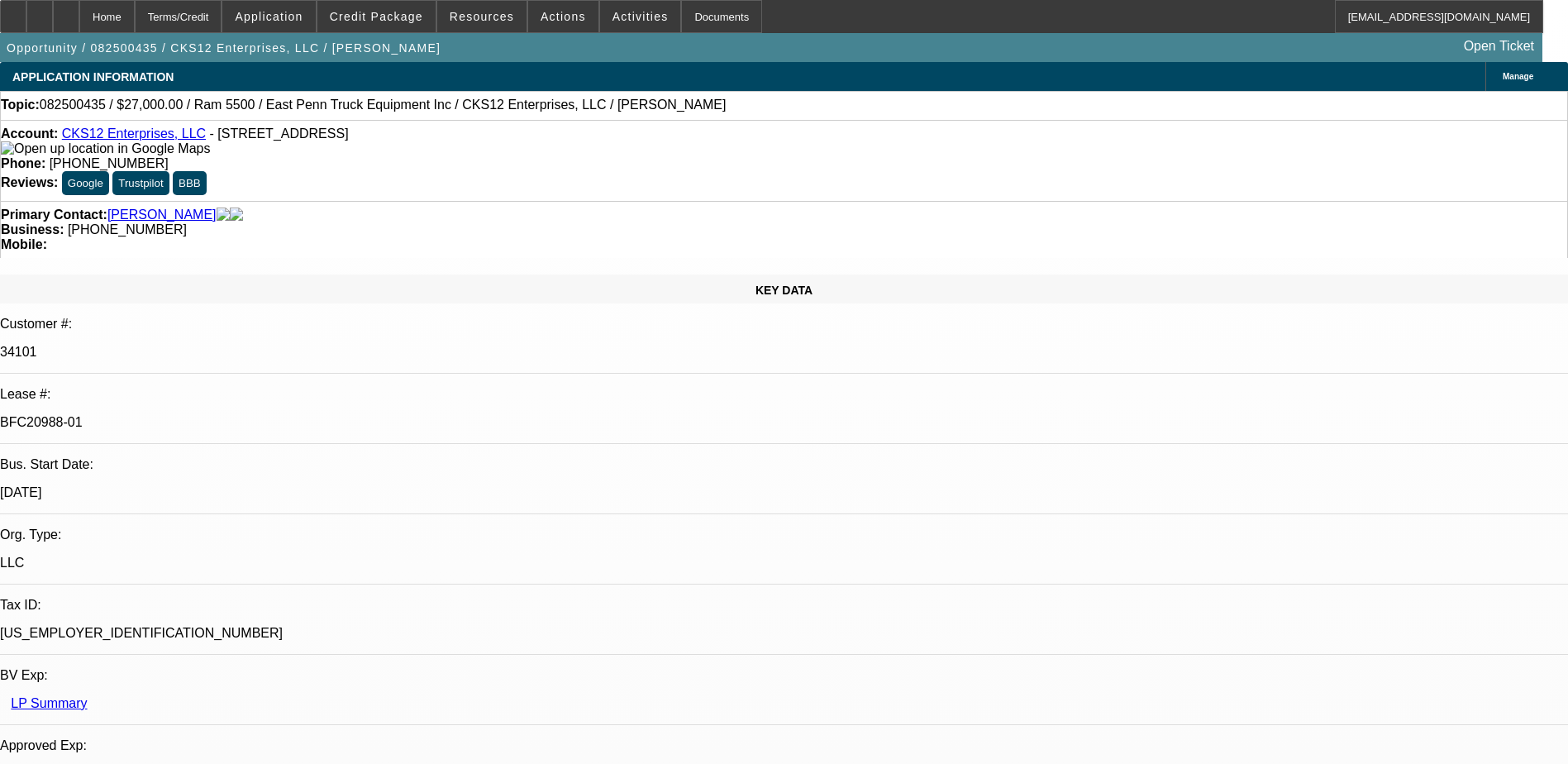
select select "0.1"
select select "0.15"
select select "0.1"
select select "0"
select select "2"
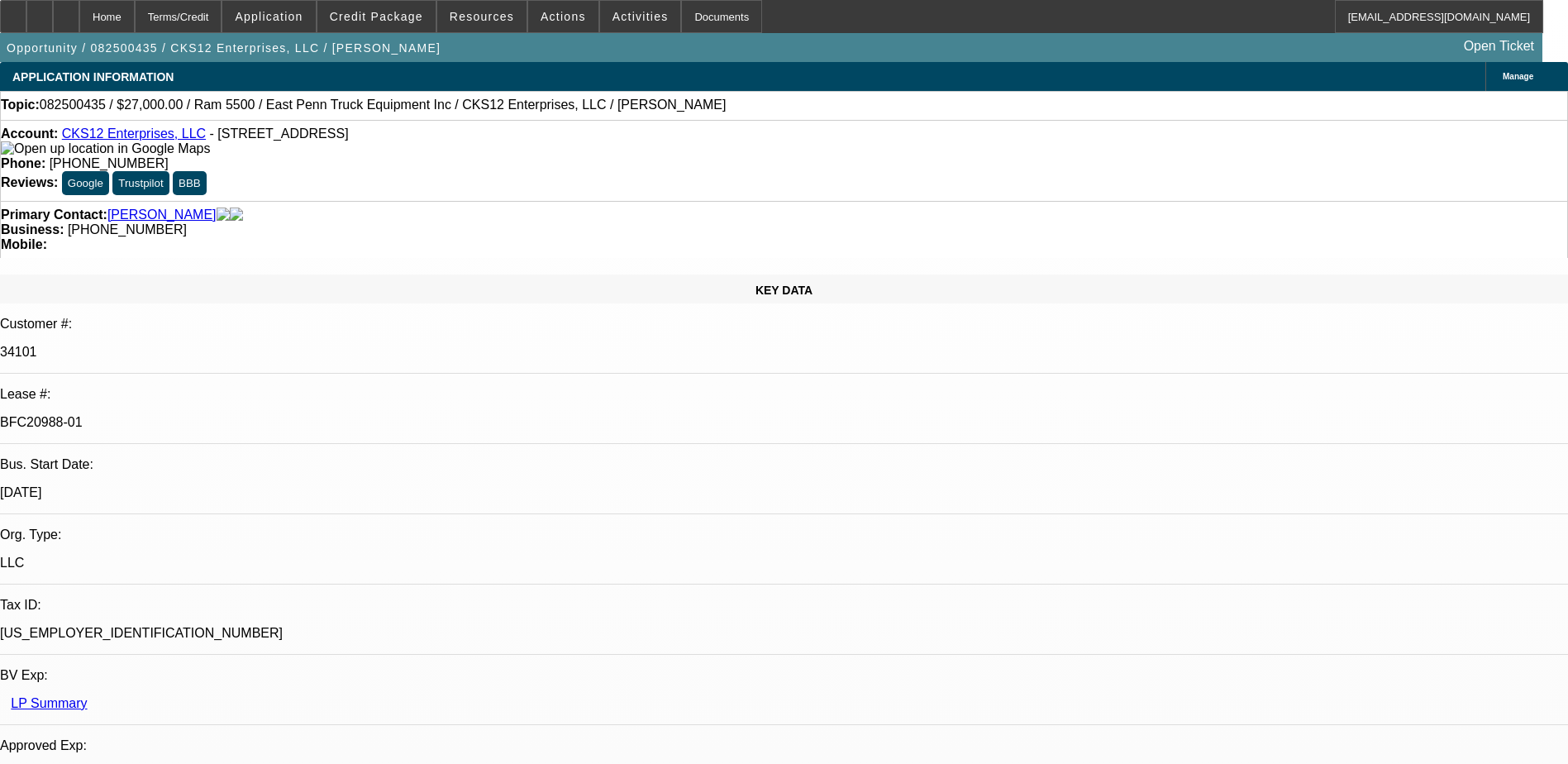
select select "0.1"
select select "1"
select select "2"
select select "4"
select select "1"
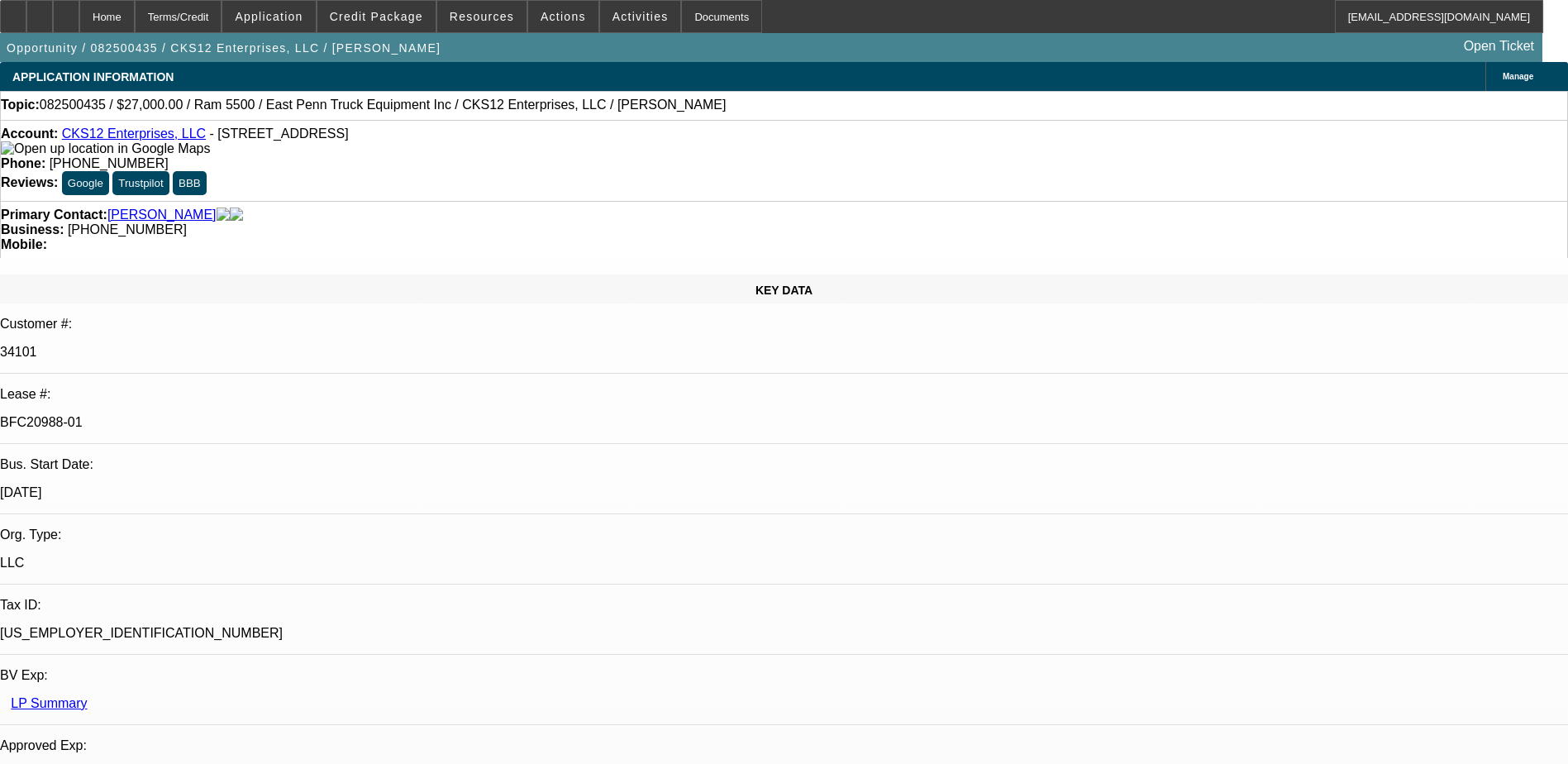
select select "2"
select select "4"
select select "1"
select select "2"
select select "4"
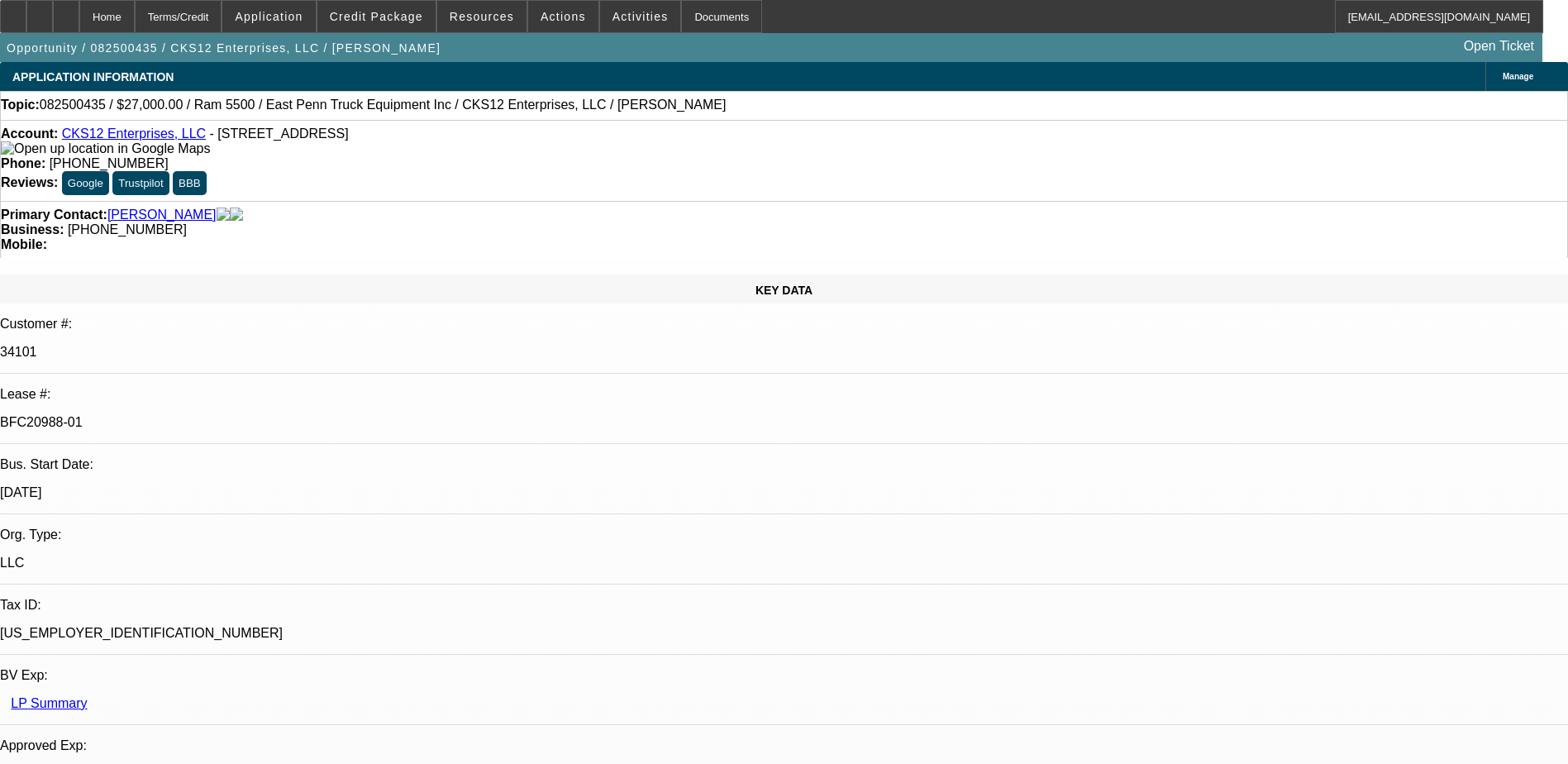
select select "1"
select select "2"
select select "4"
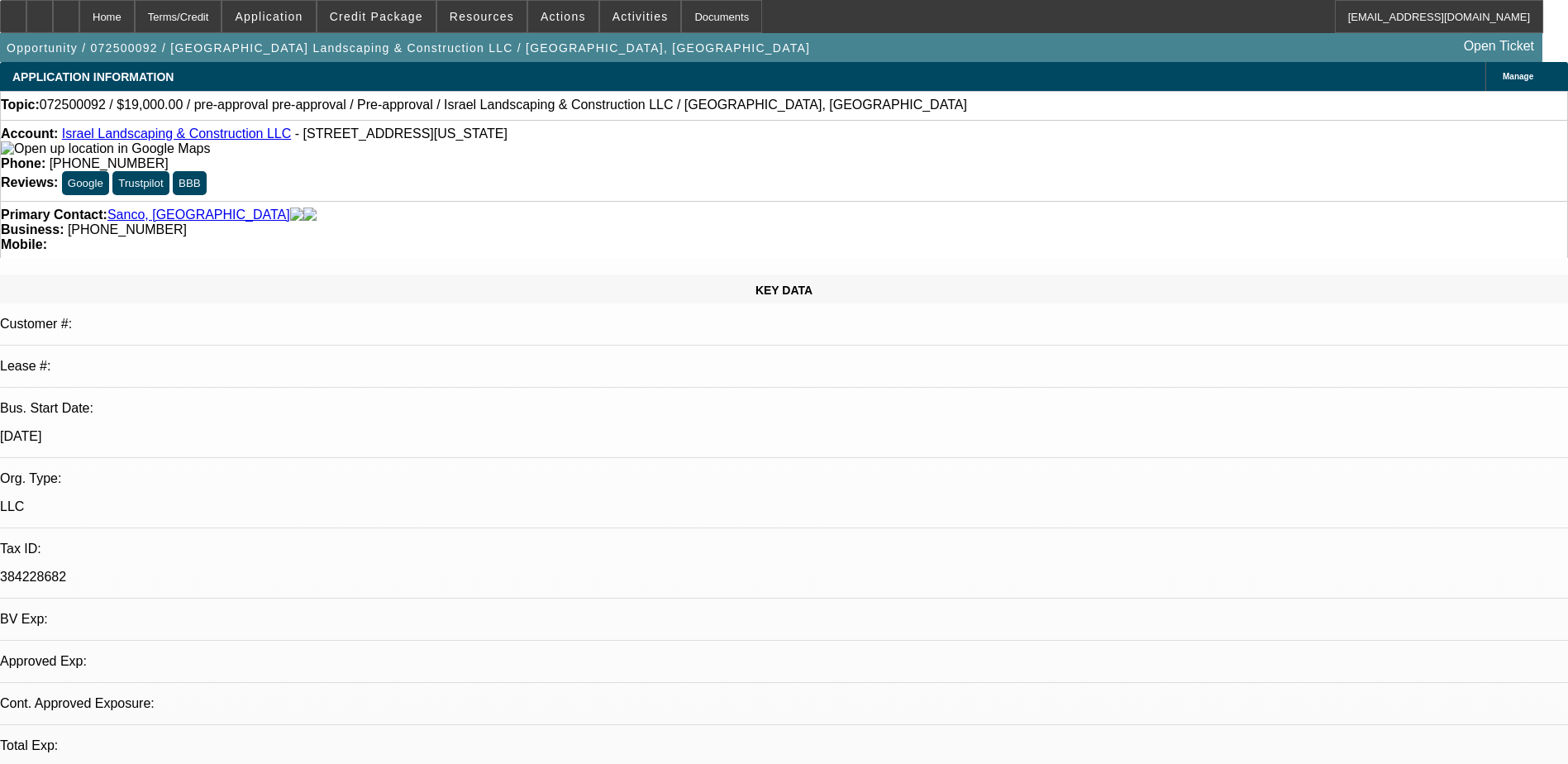
select select "0"
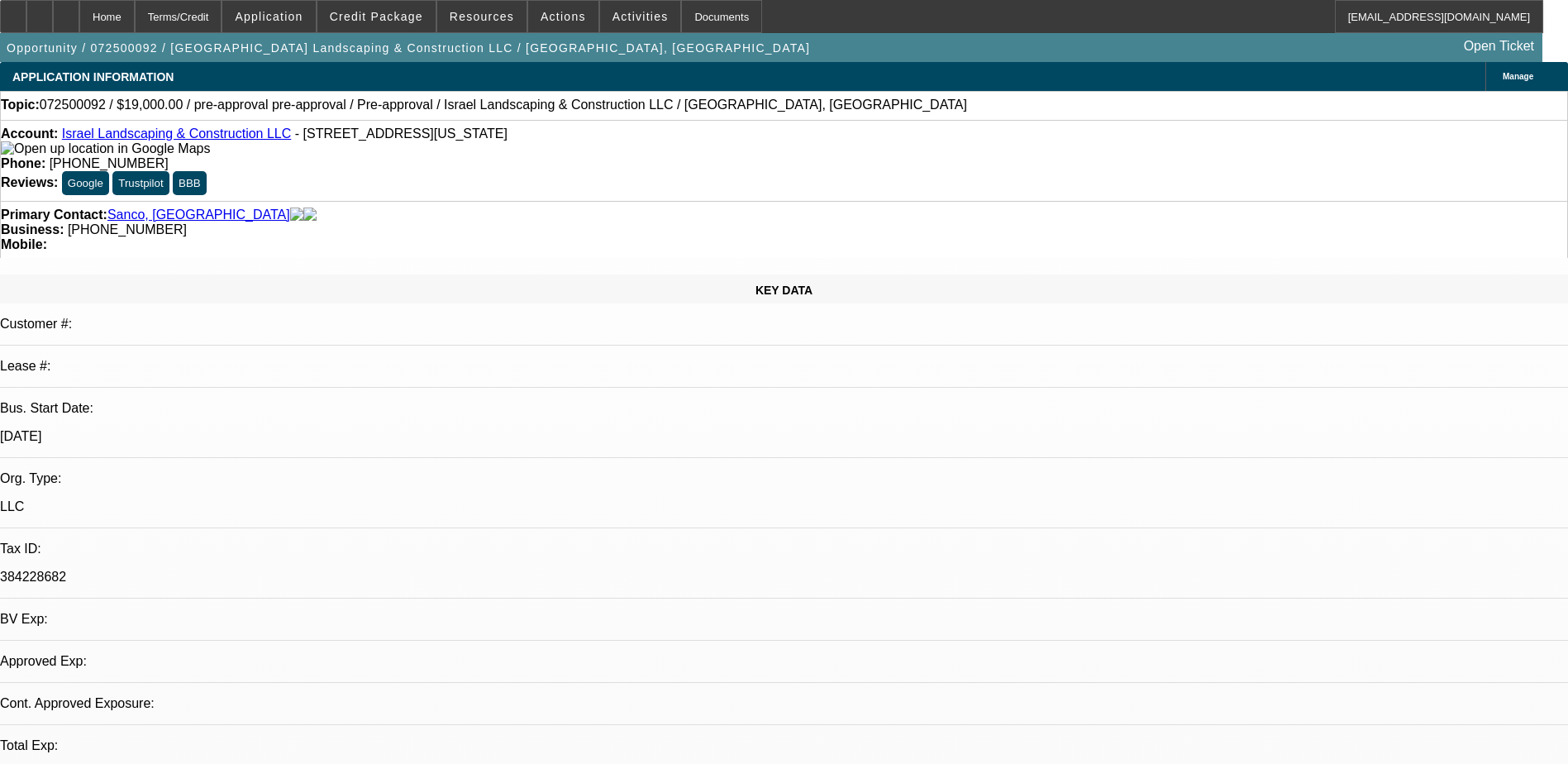
select select "0"
select select "1"
select select "6"
select select "1"
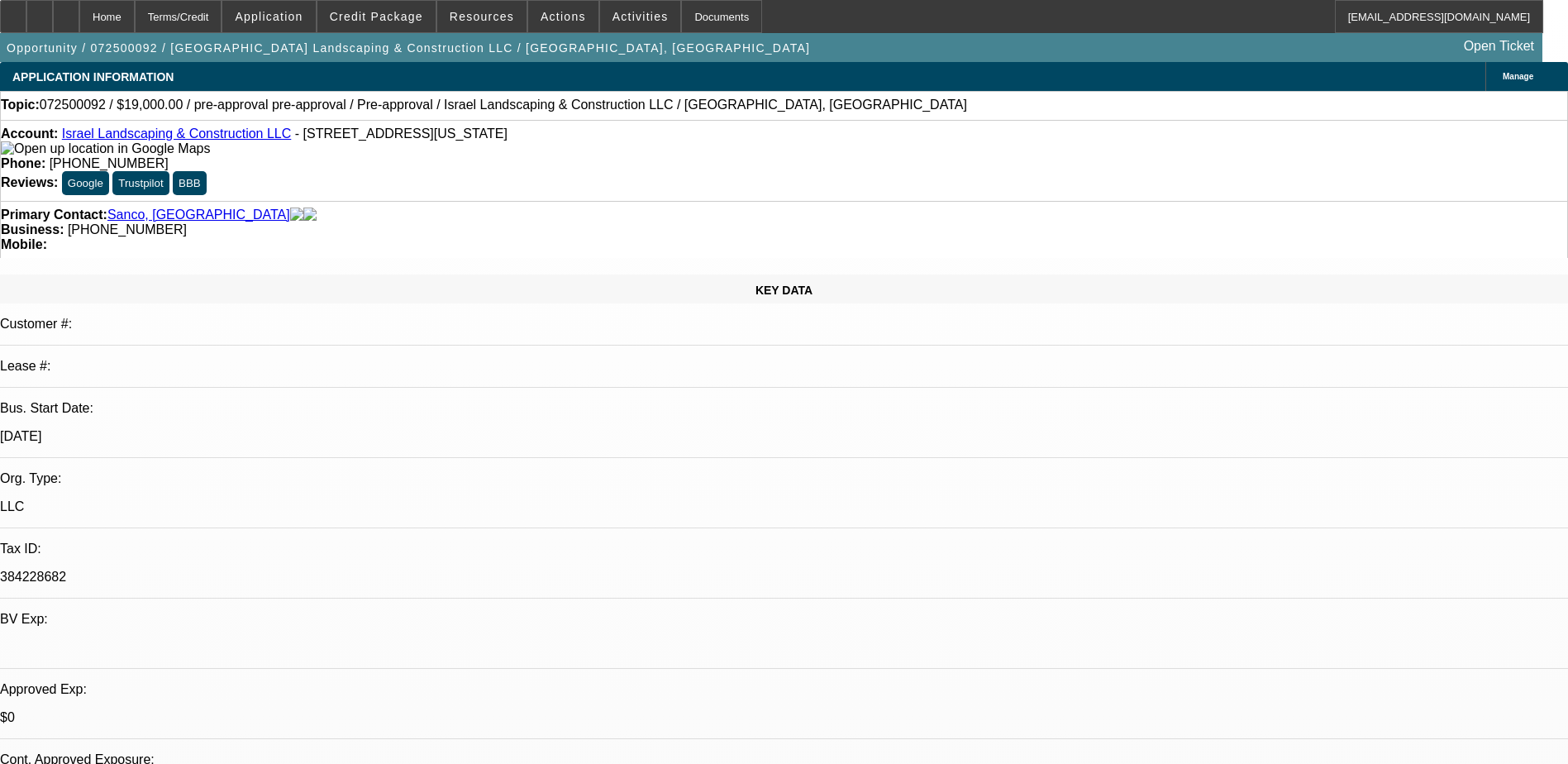
select select "1"
select select "6"
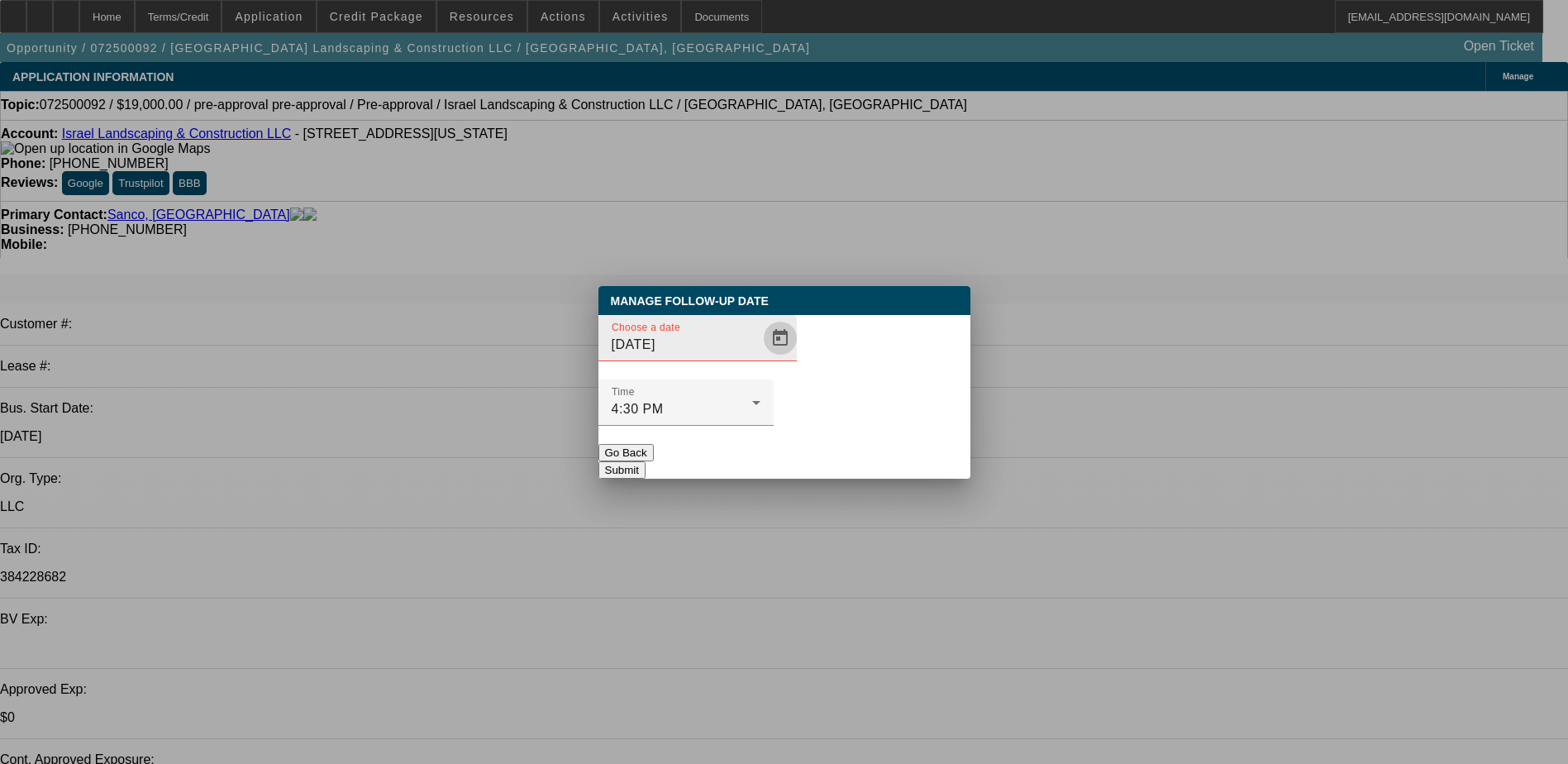
click at [760, 358] on span "Open calendar" at bounding box center [779, 338] width 39 height 39
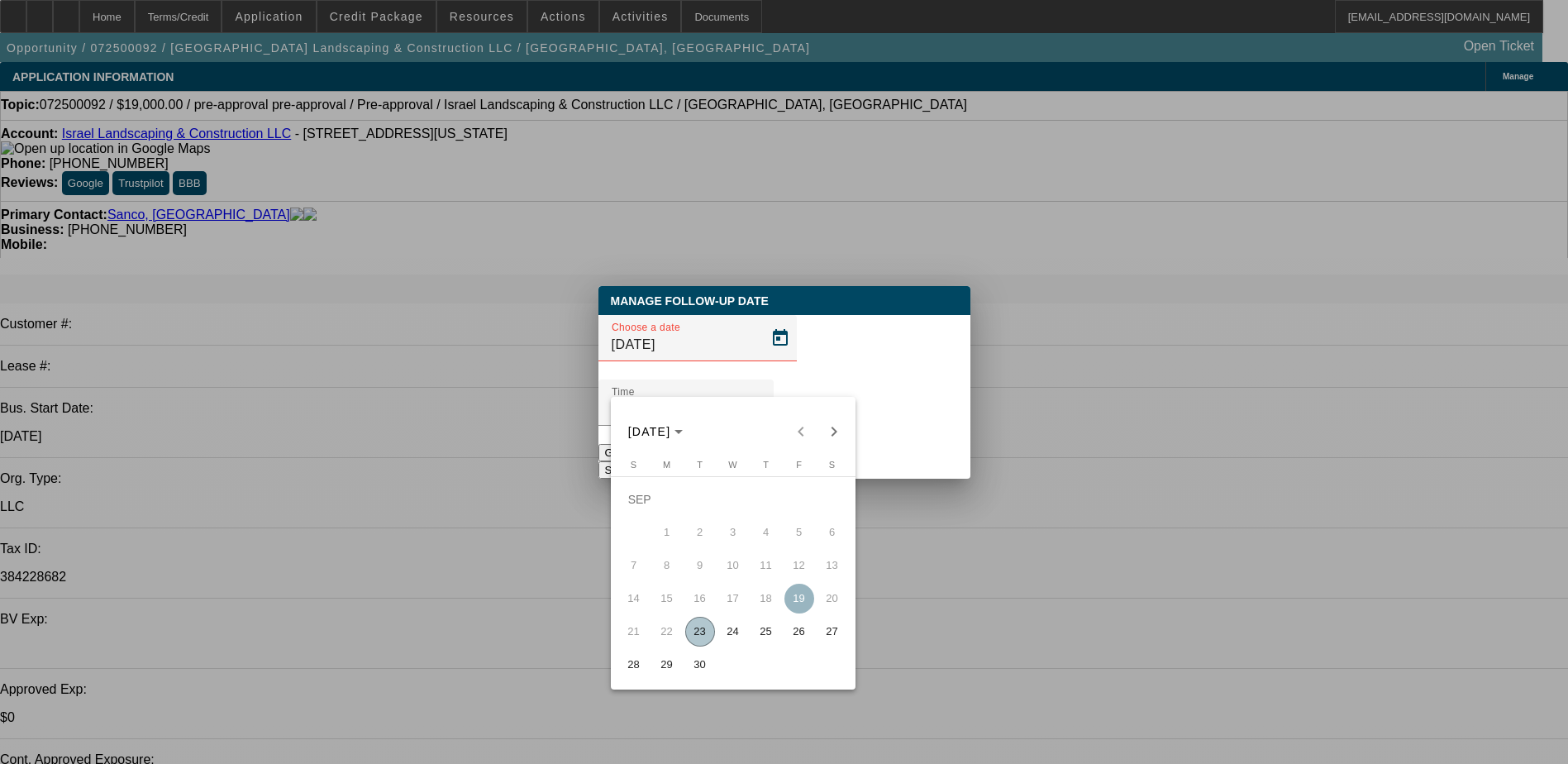
click at [799, 628] on span "26" at bounding box center [799, 632] width 30 height 30
type input "9/26/2025"
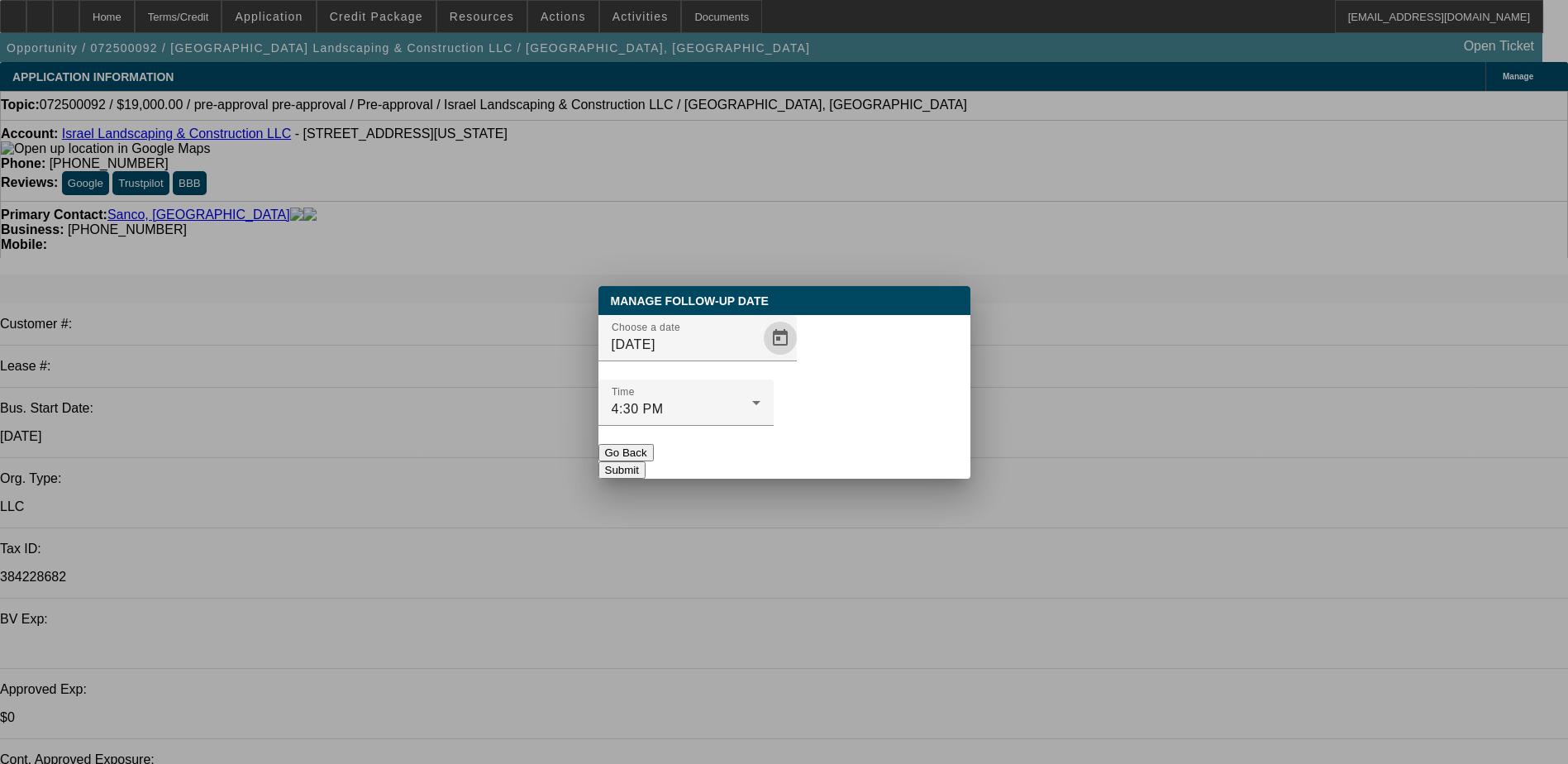
click at [646, 462] on button "Submit" at bounding box center [622, 470] width 47 height 18
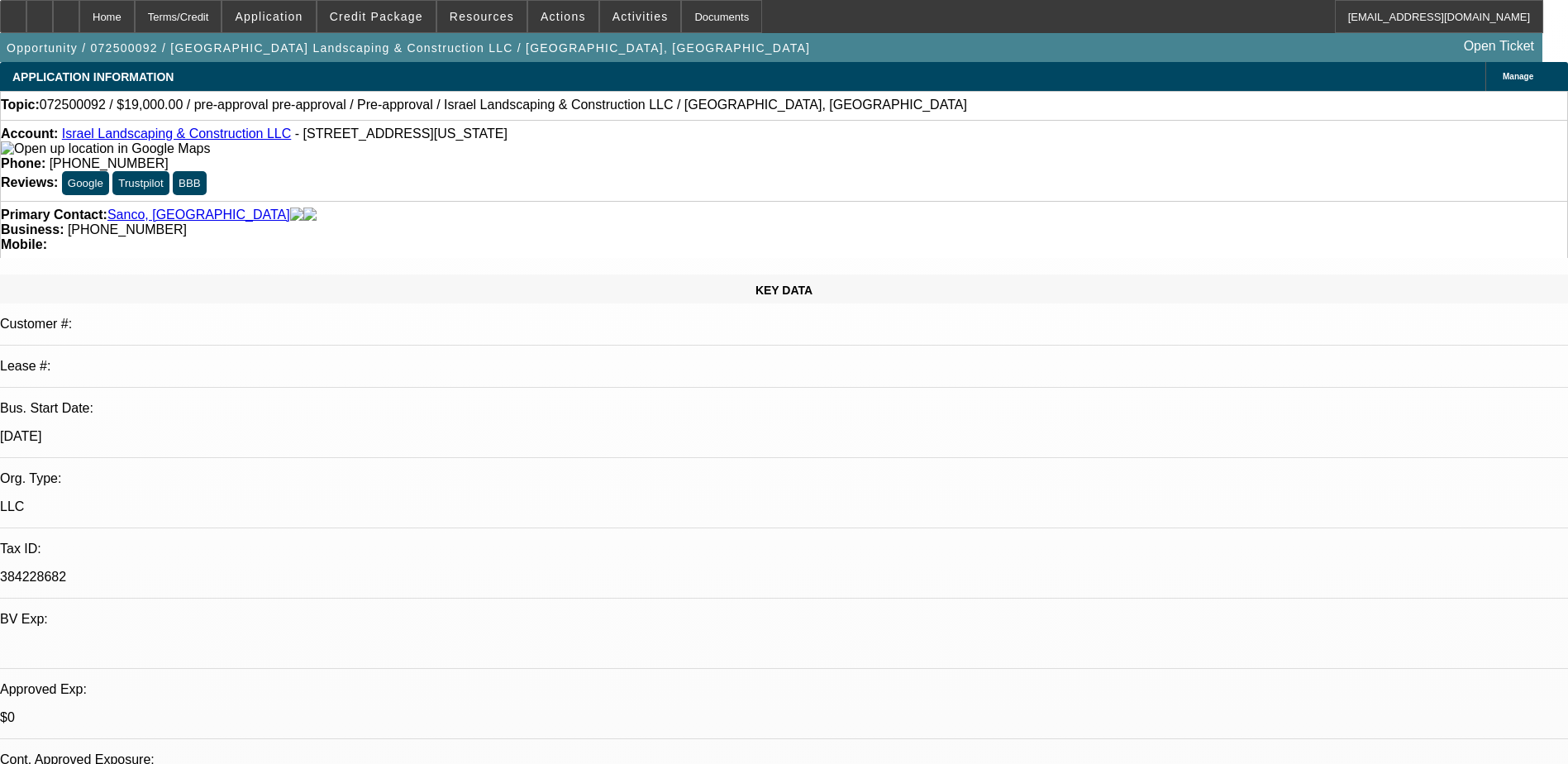
radio input "true"
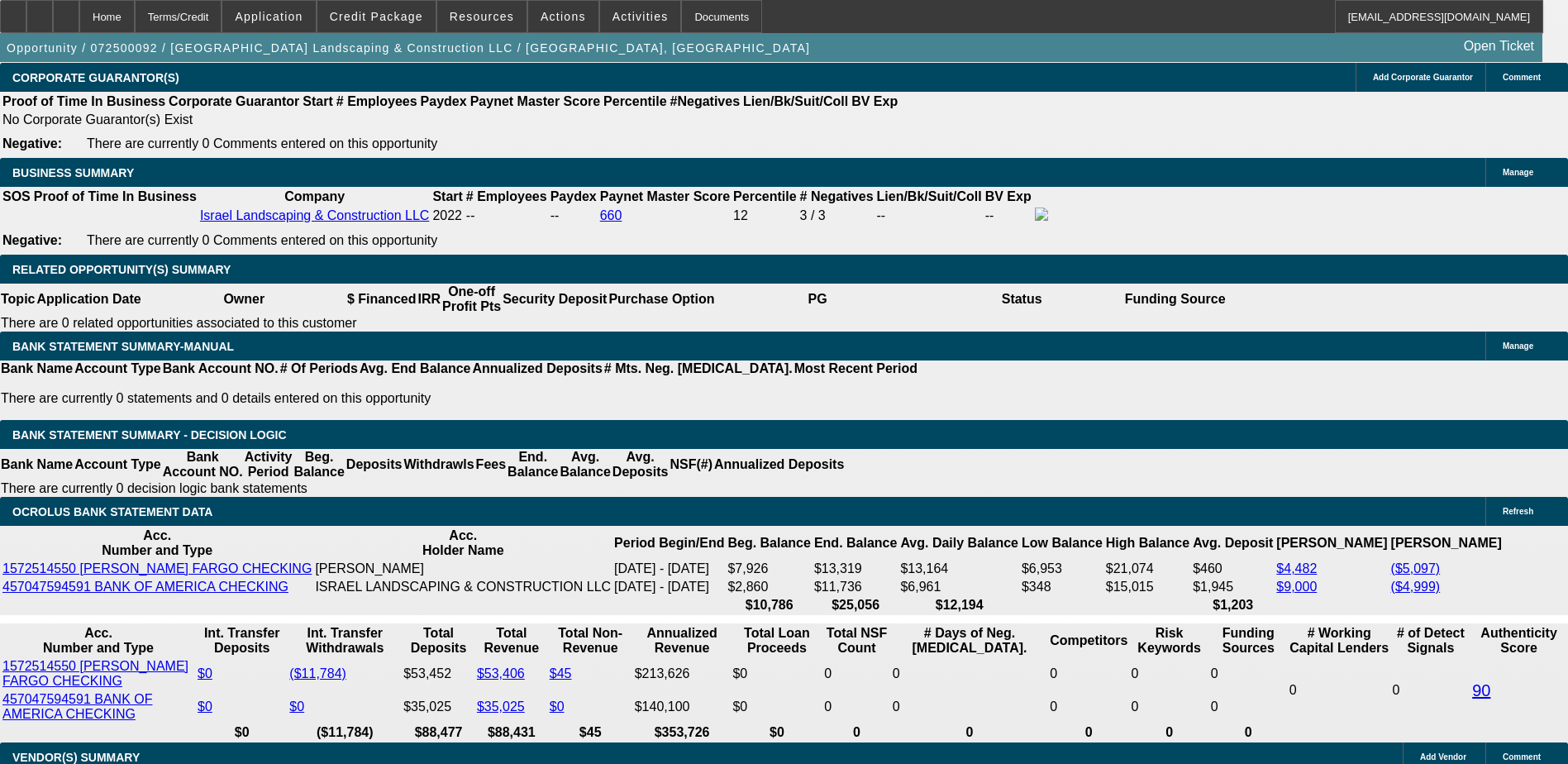
scroll to position [2730, 0]
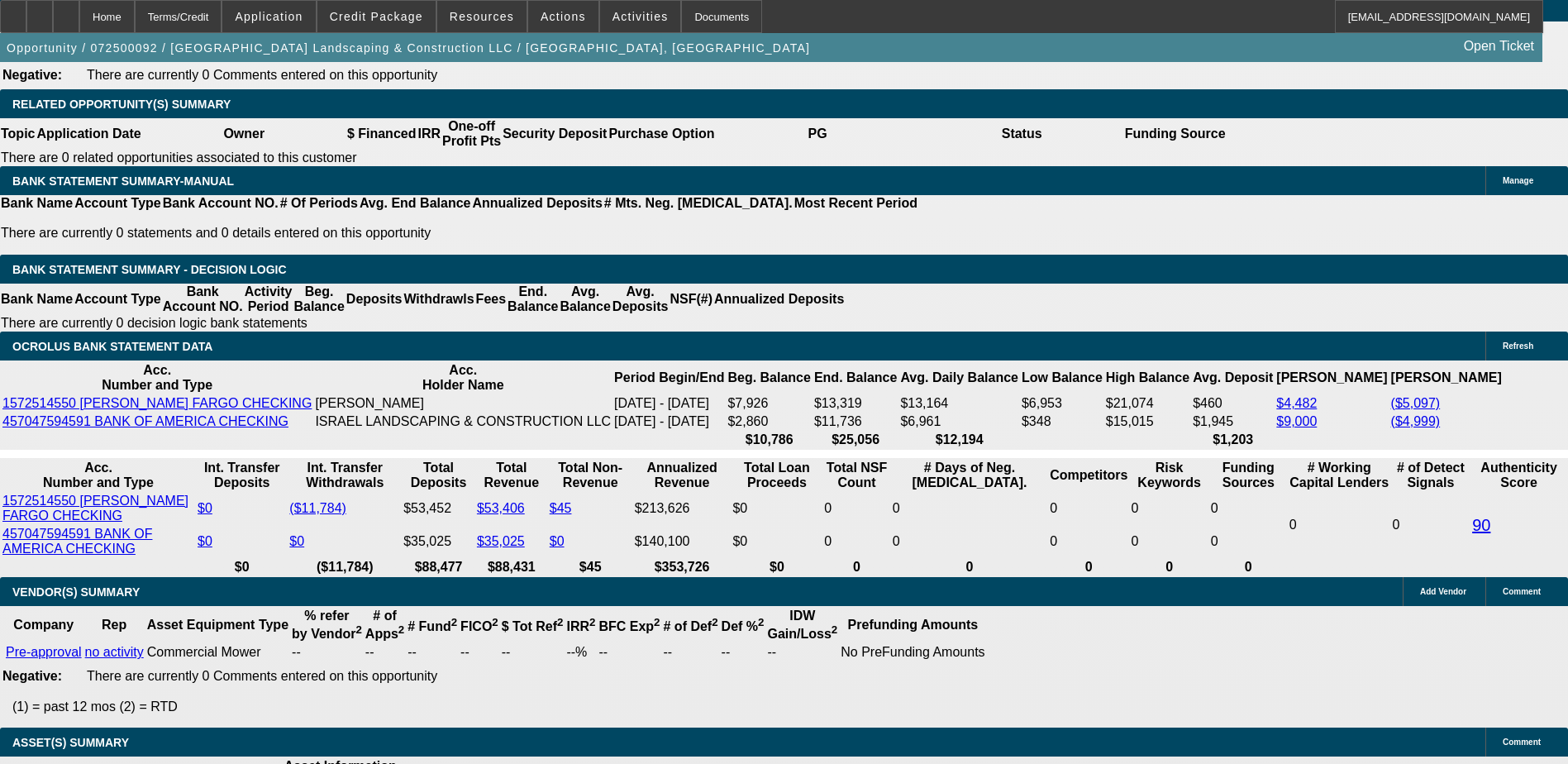
type textarea "9/23) Got banks - waiting on equipment quote"
radio input "true"
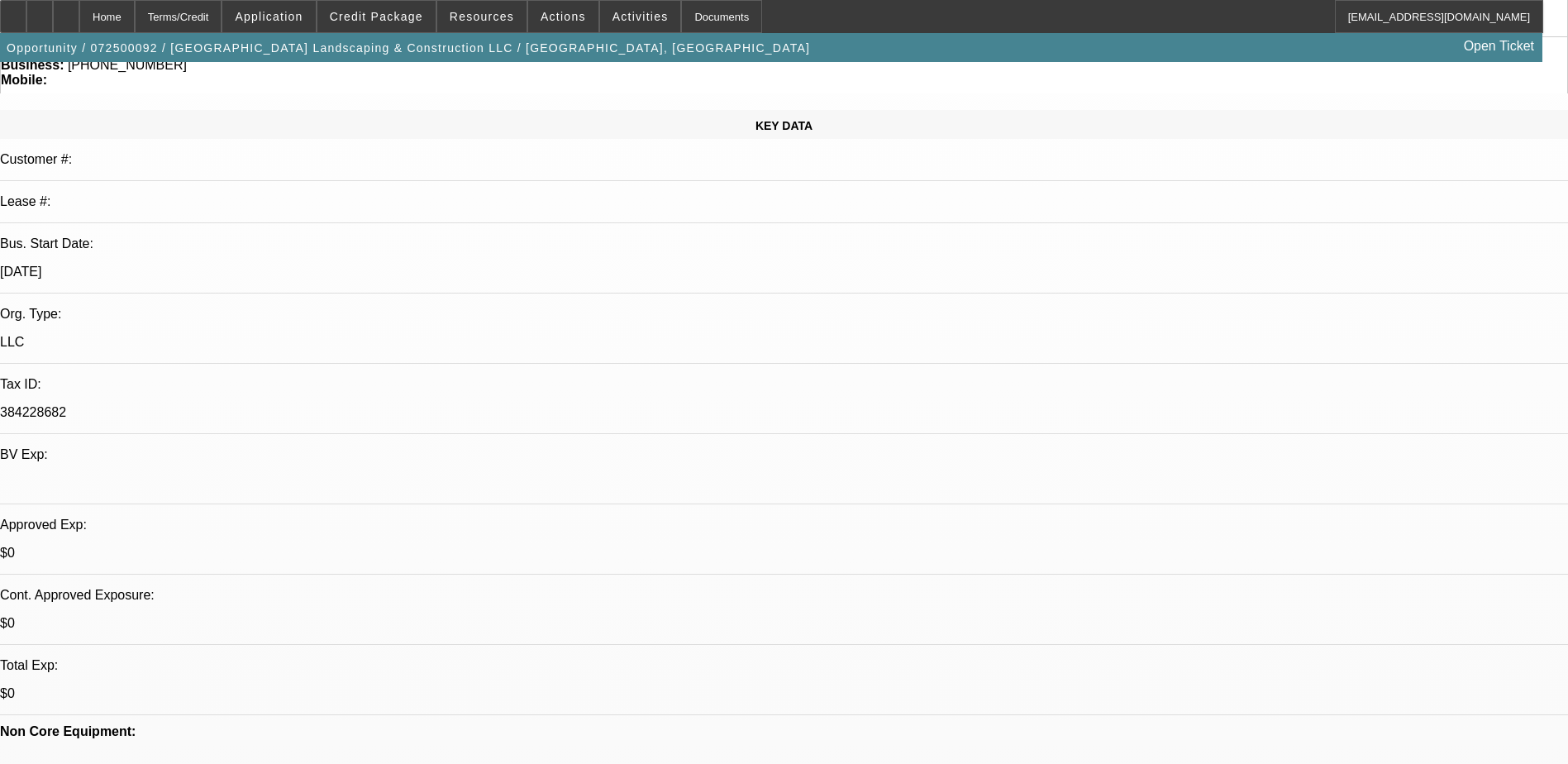
scroll to position [0, 0]
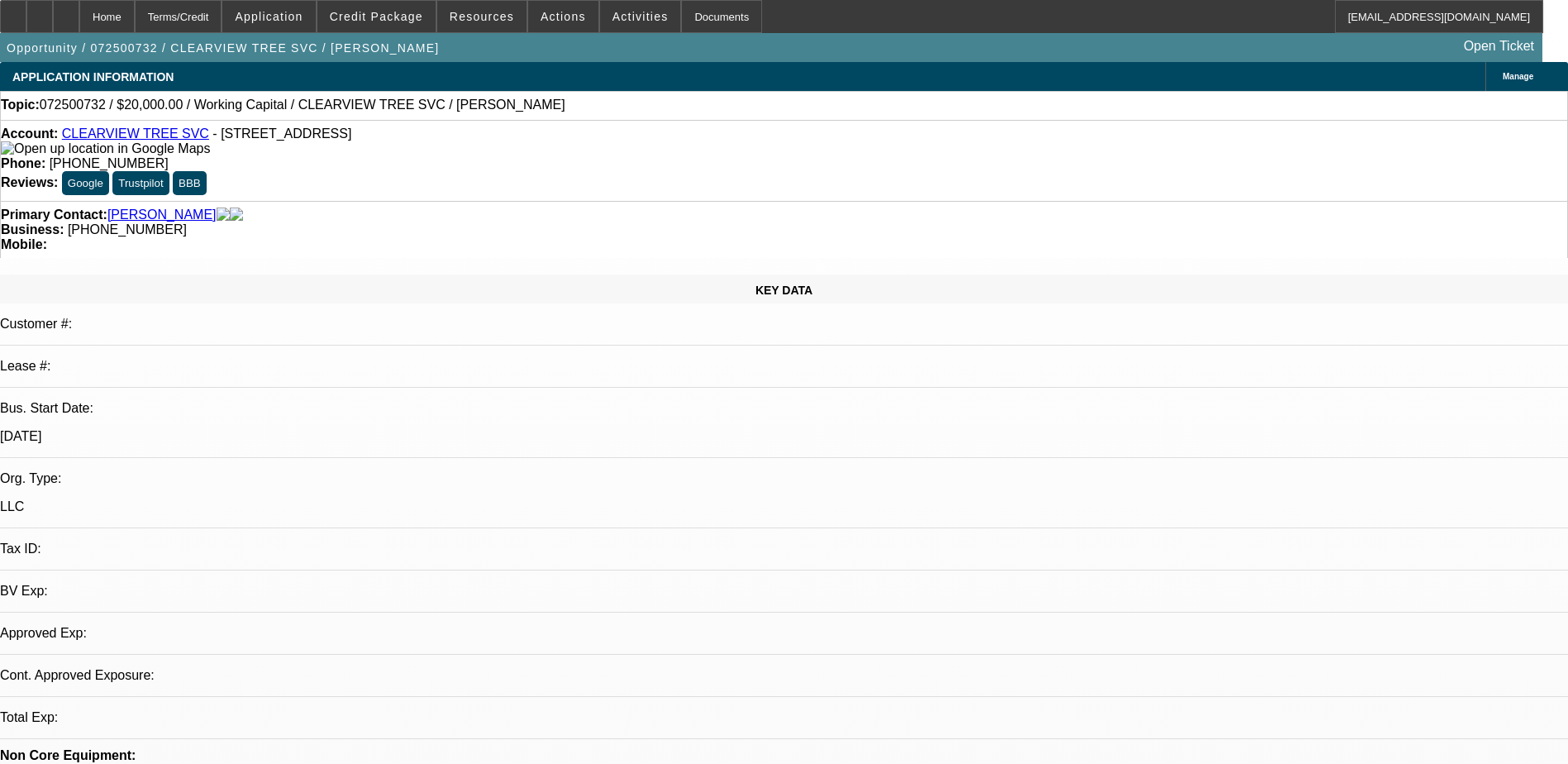
select select "0"
select select "2"
select select "0.1"
select select "1"
select select "2"
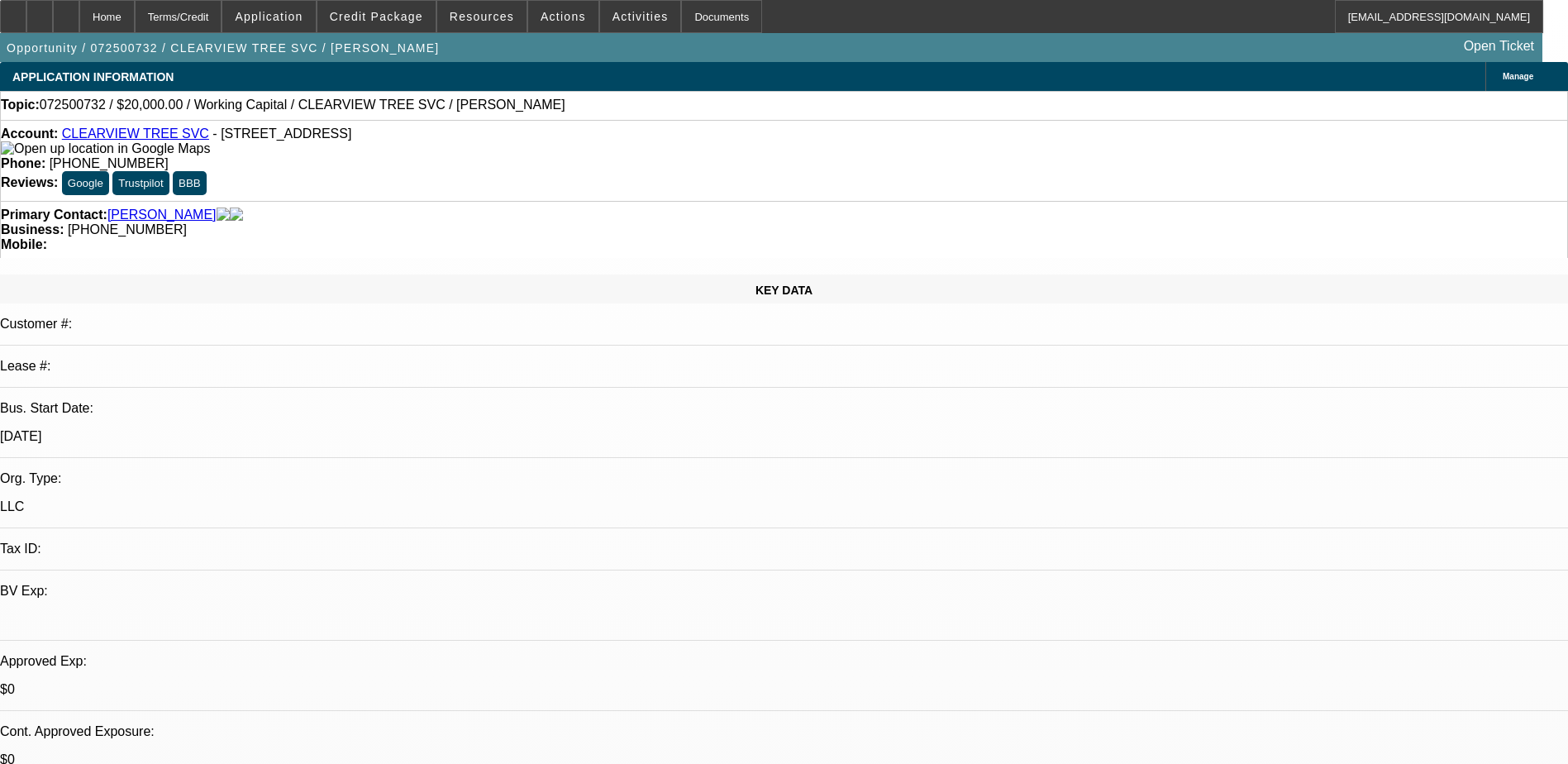
select select "4"
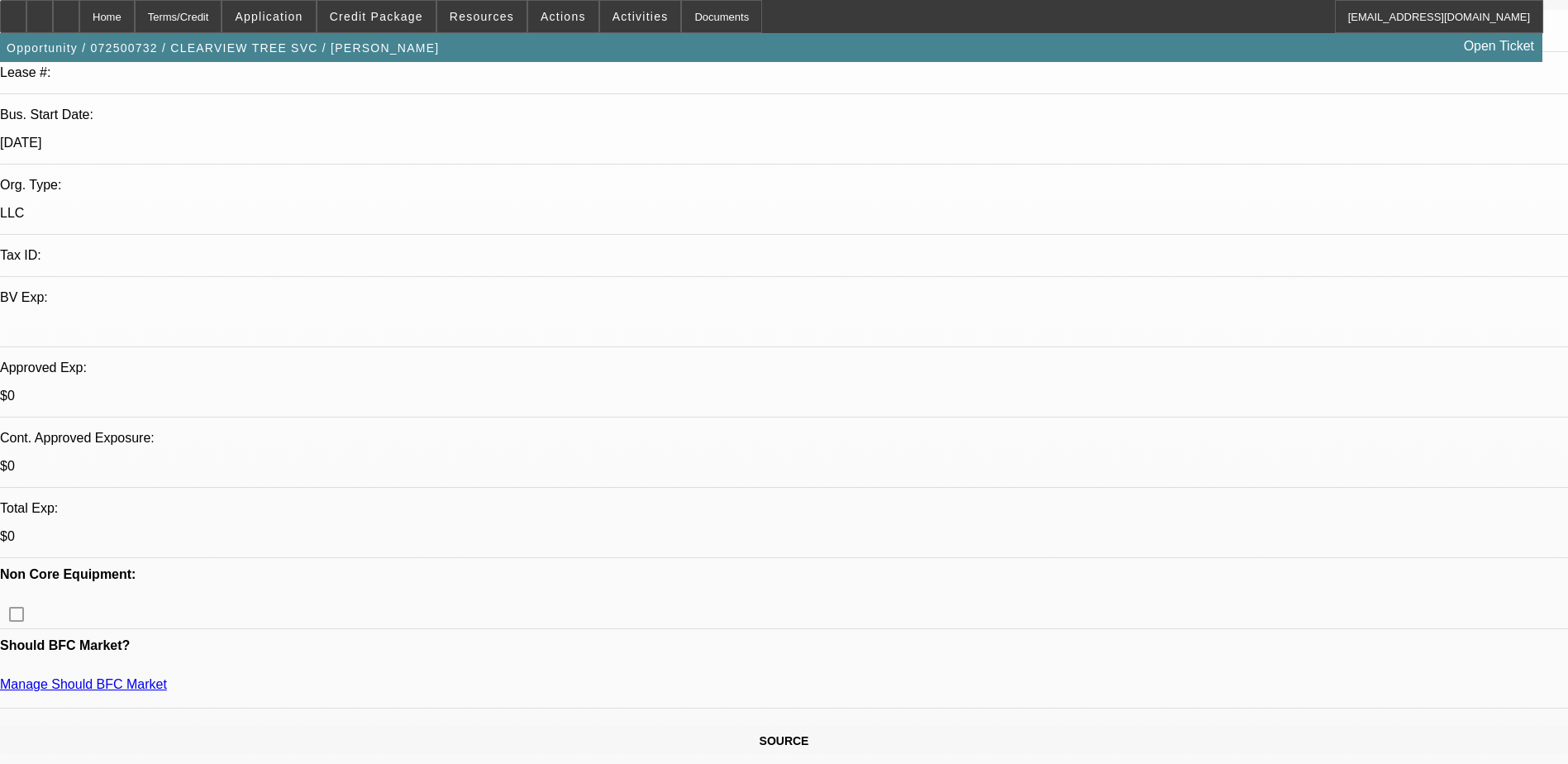
scroll to position [331, 0]
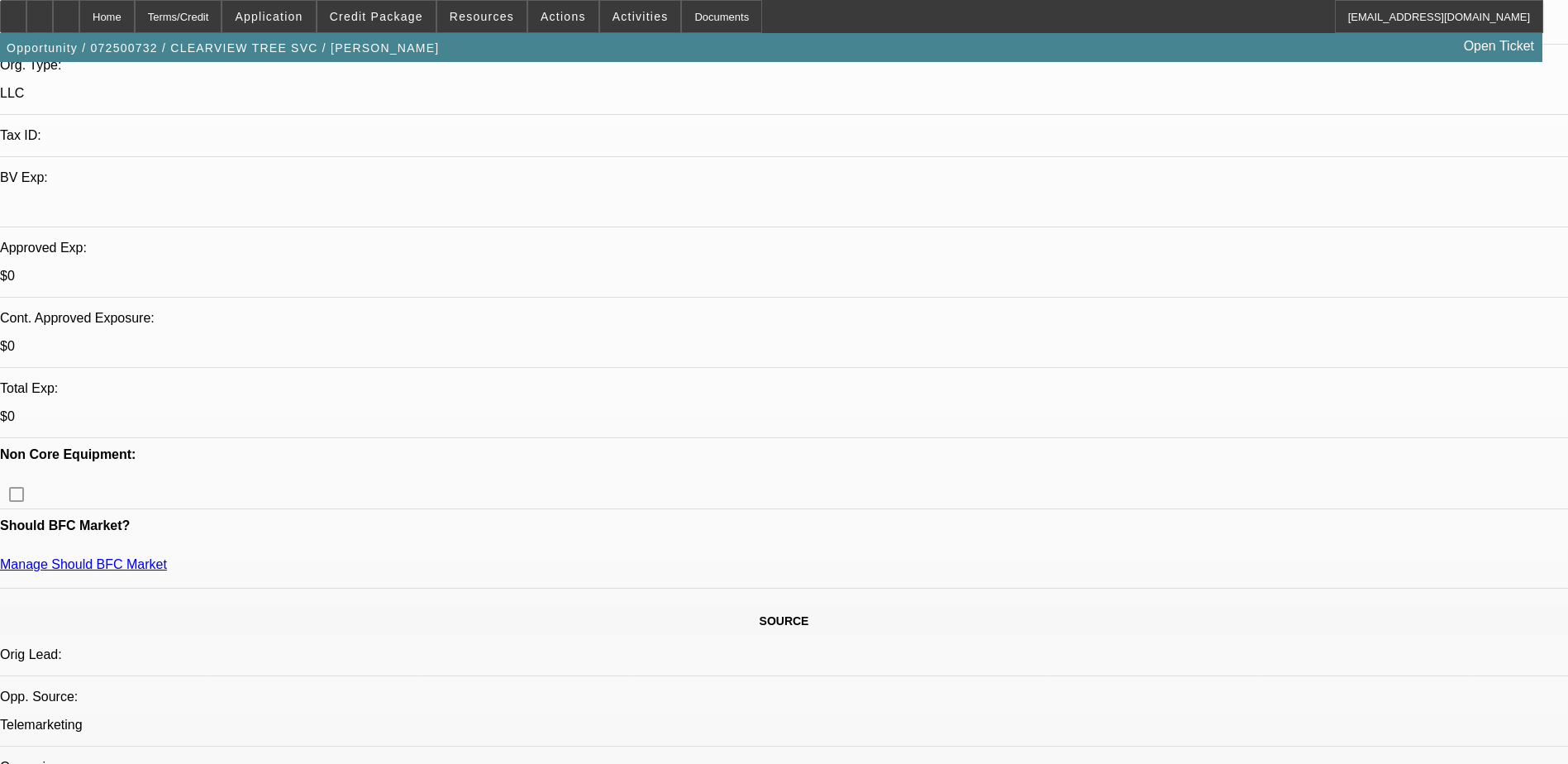
scroll to position [166, 0]
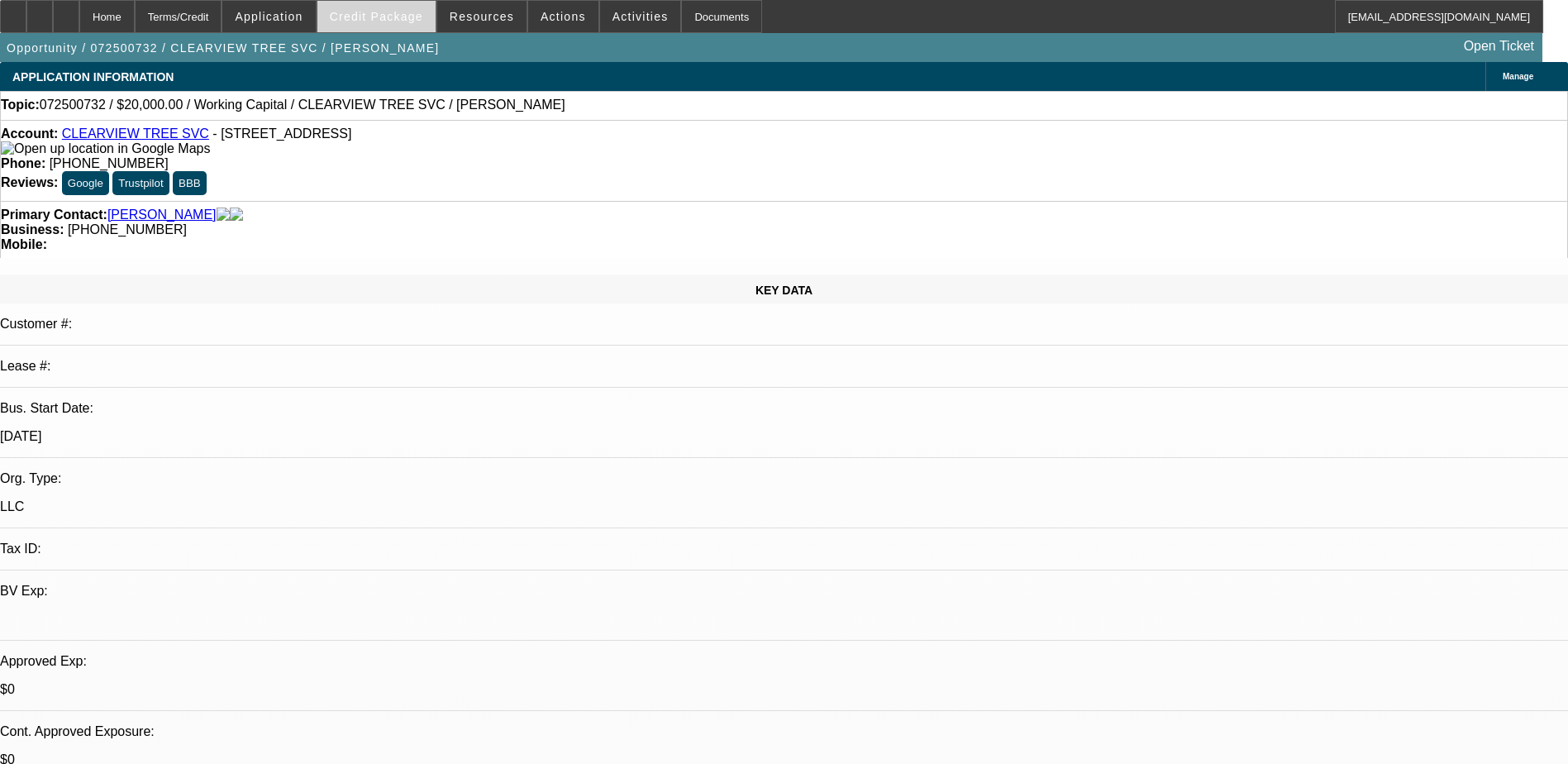
click at [374, 30] on span at bounding box center [376, 16] width 118 height 39
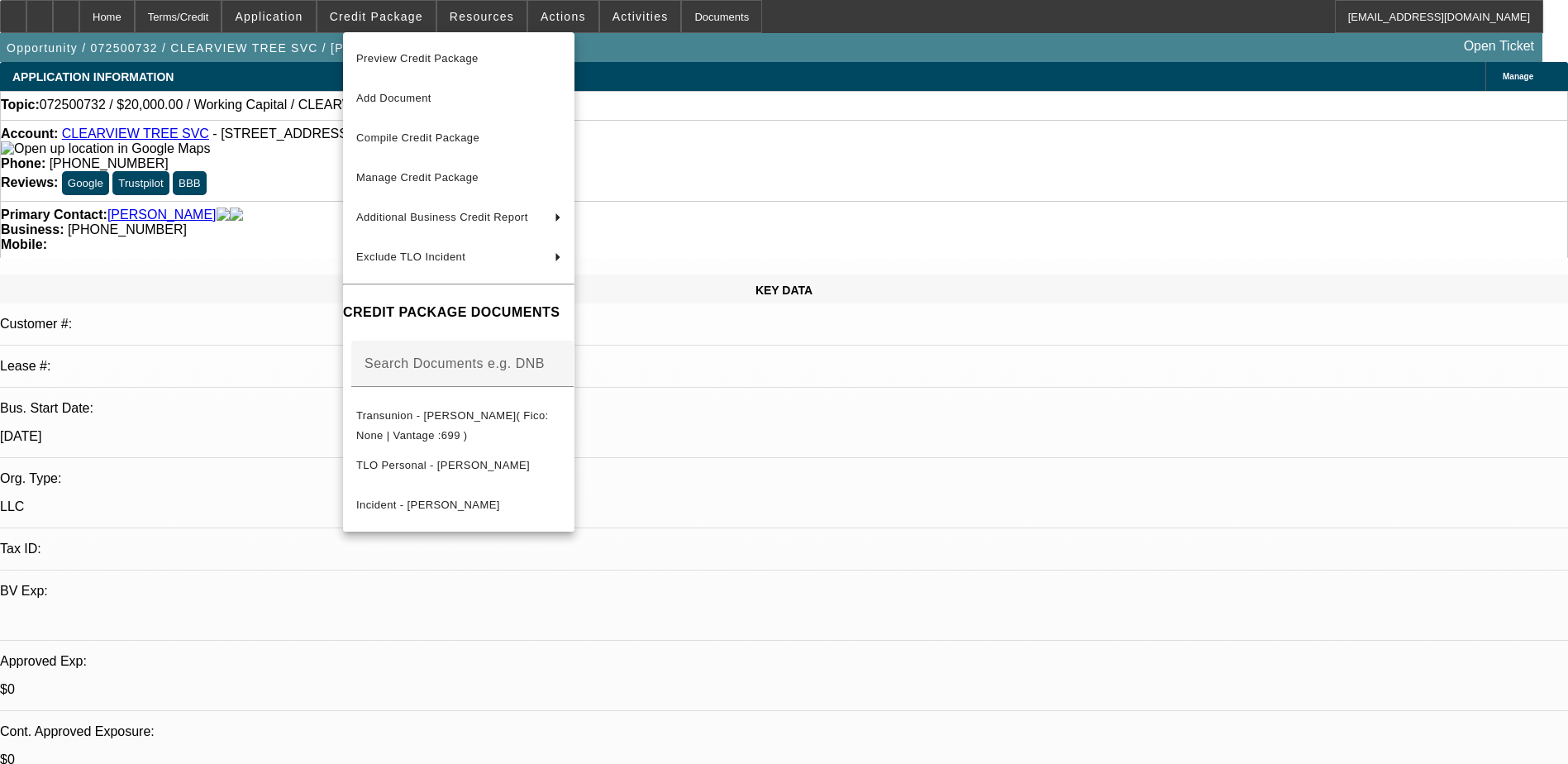
click at [915, 536] on div at bounding box center [784, 382] width 1568 height 764
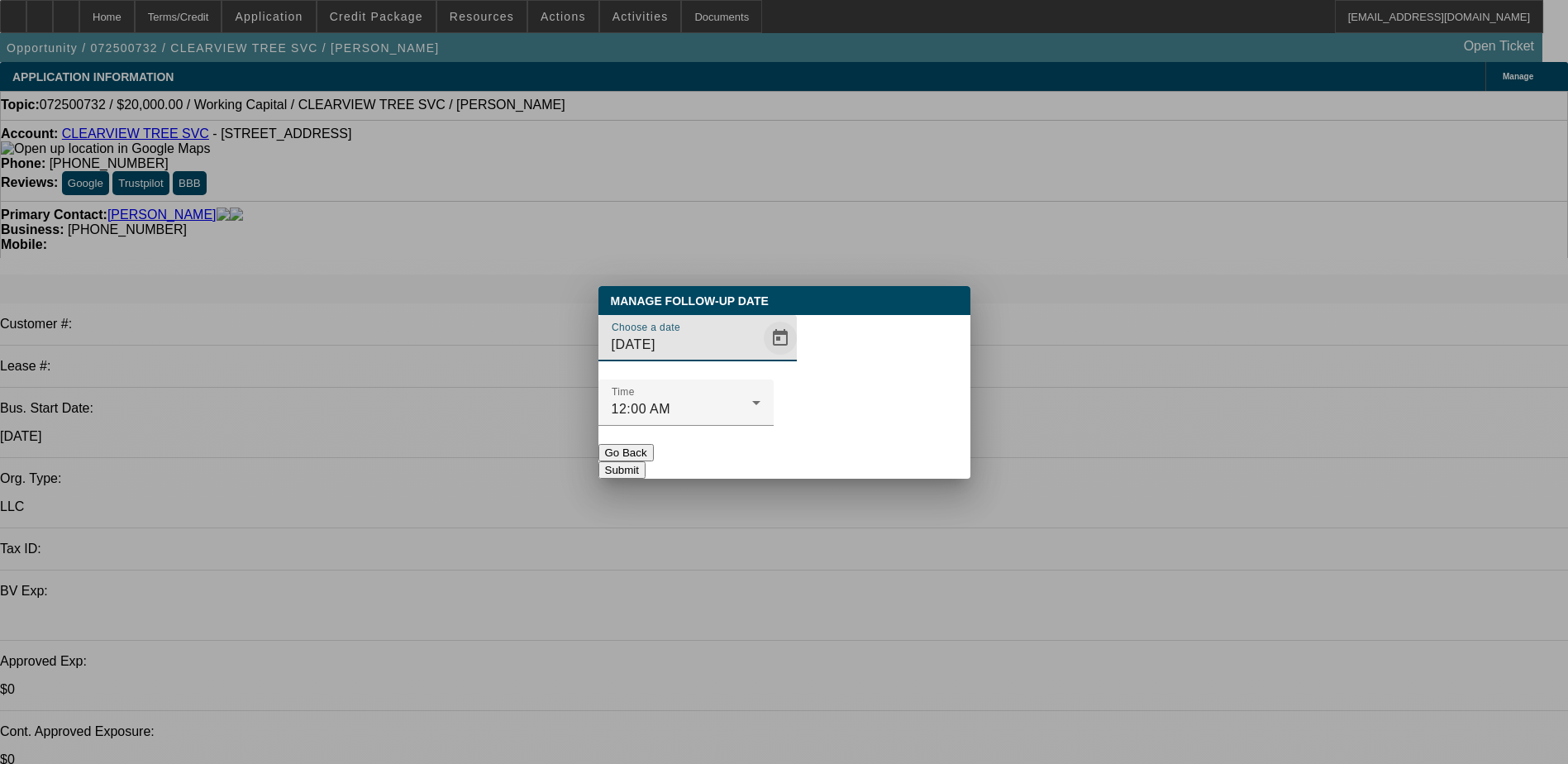
click at [760, 358] on span "Open calendar" at bounding box center [779, 338] width 39 height 39
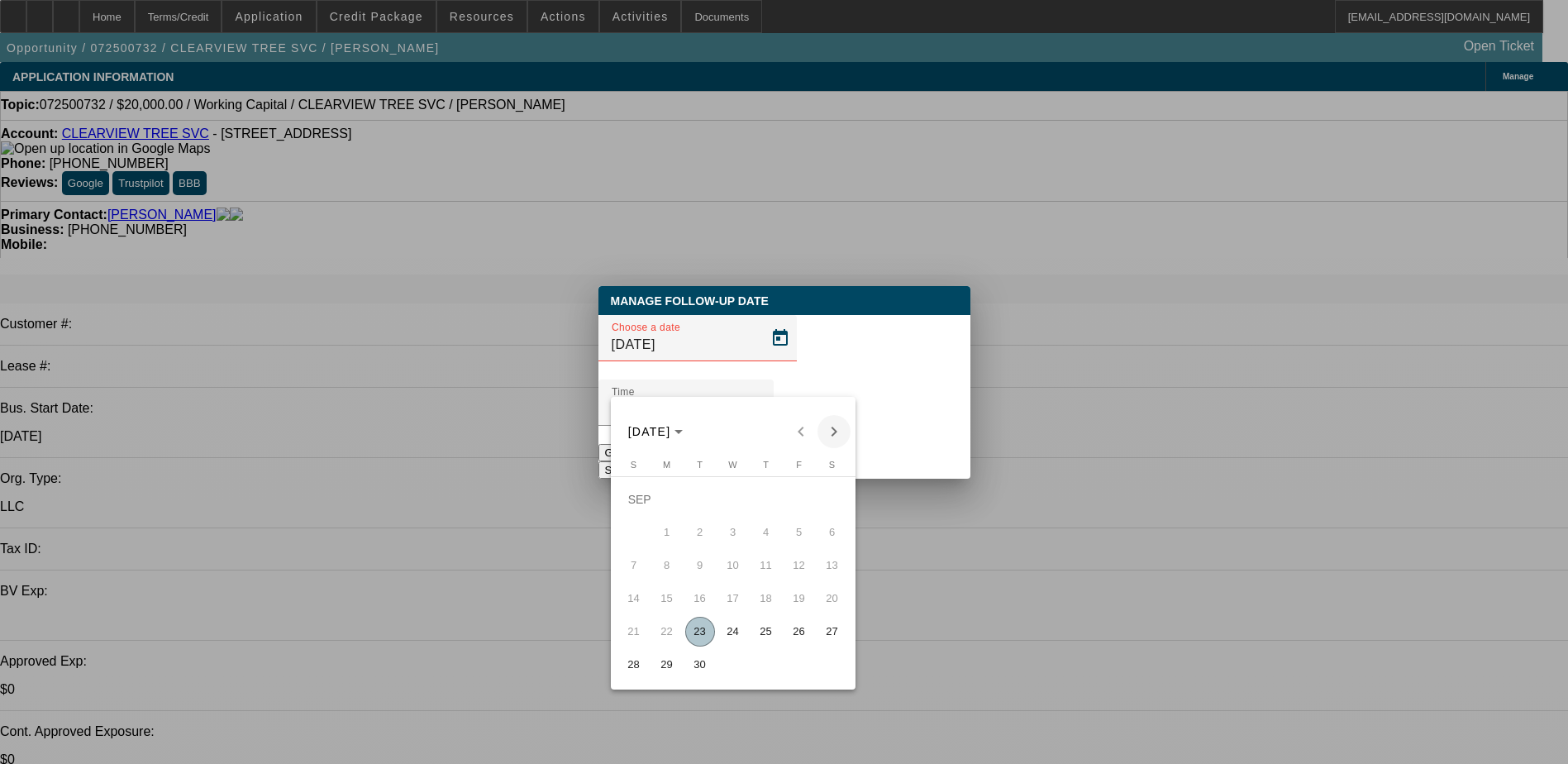
click at [832, 432] on span "Next month" at bounding box center [835, 432] width 33 height 33
click at [832, 432] on div "[DATE] [DATE]" at bounding box center [733, 432] width 237 height 33
drag, startPoint x: 832, startPoint y: 432, endPoint x: 767, endPoint y: 433, distance: 65.0
click at [767, 433] on div "[DATE] [DATE]" at bounding box center [733, 432] width 237 height 33
click at [804, 437] on span "Previous month" at bounding box center [801, 432] width 33 height 33
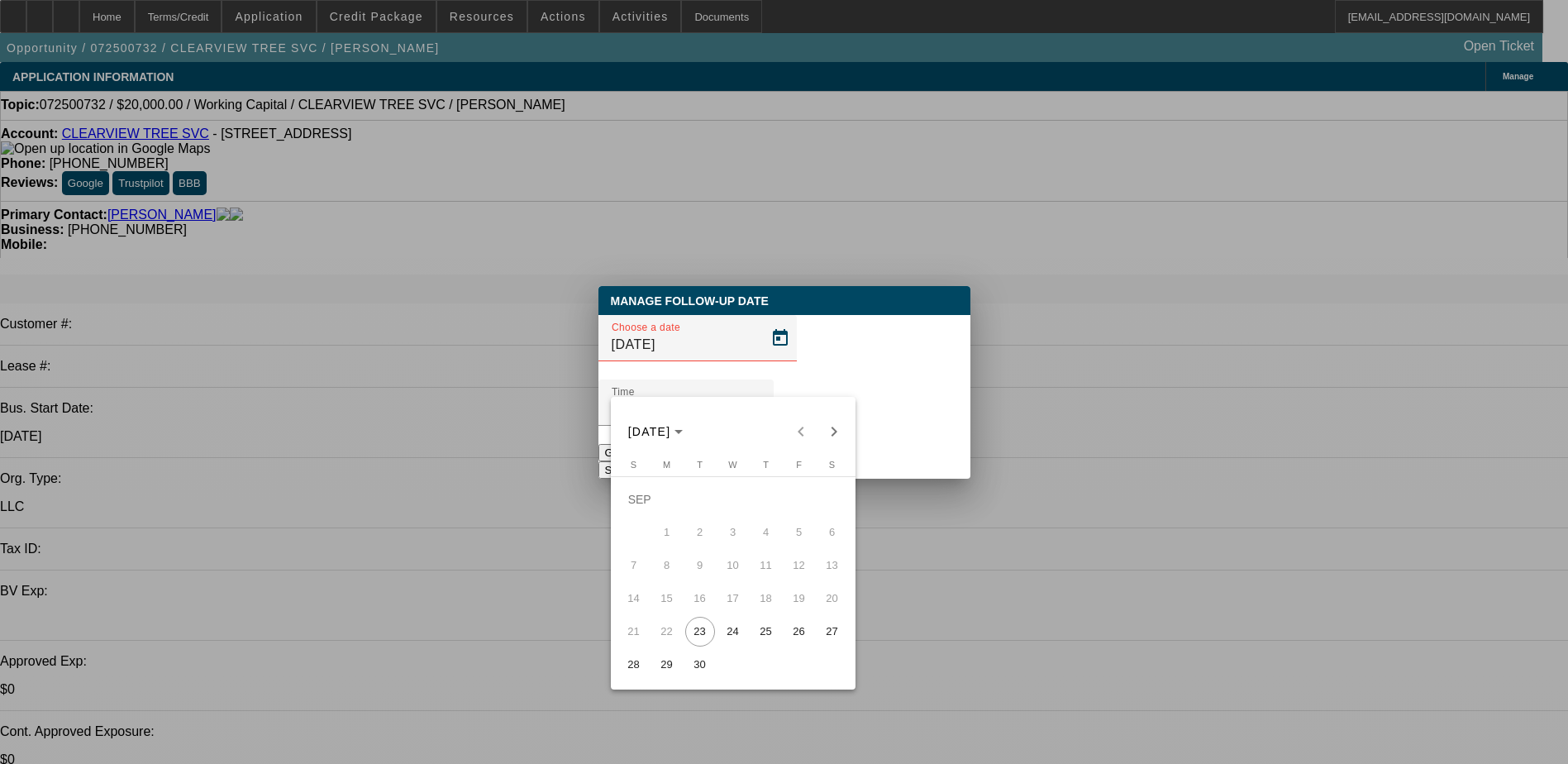
click at [677, 670] on span "29" at bounding box center [667, 665] width 30 height 30
type input "[DATE]"
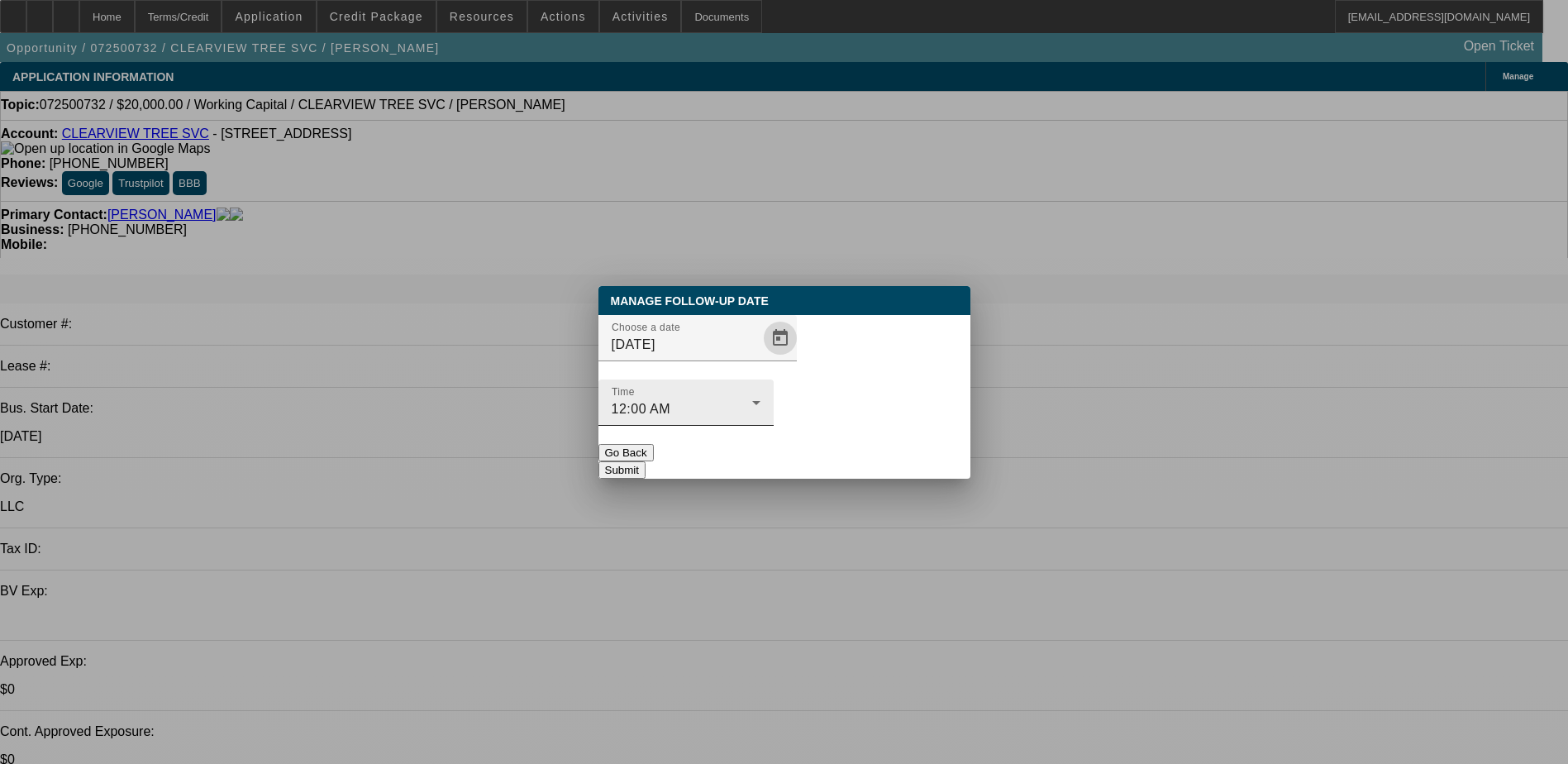
click at [753, 399] on div "12:00 AM" at bounding box center [682, 409] width 140 height 20
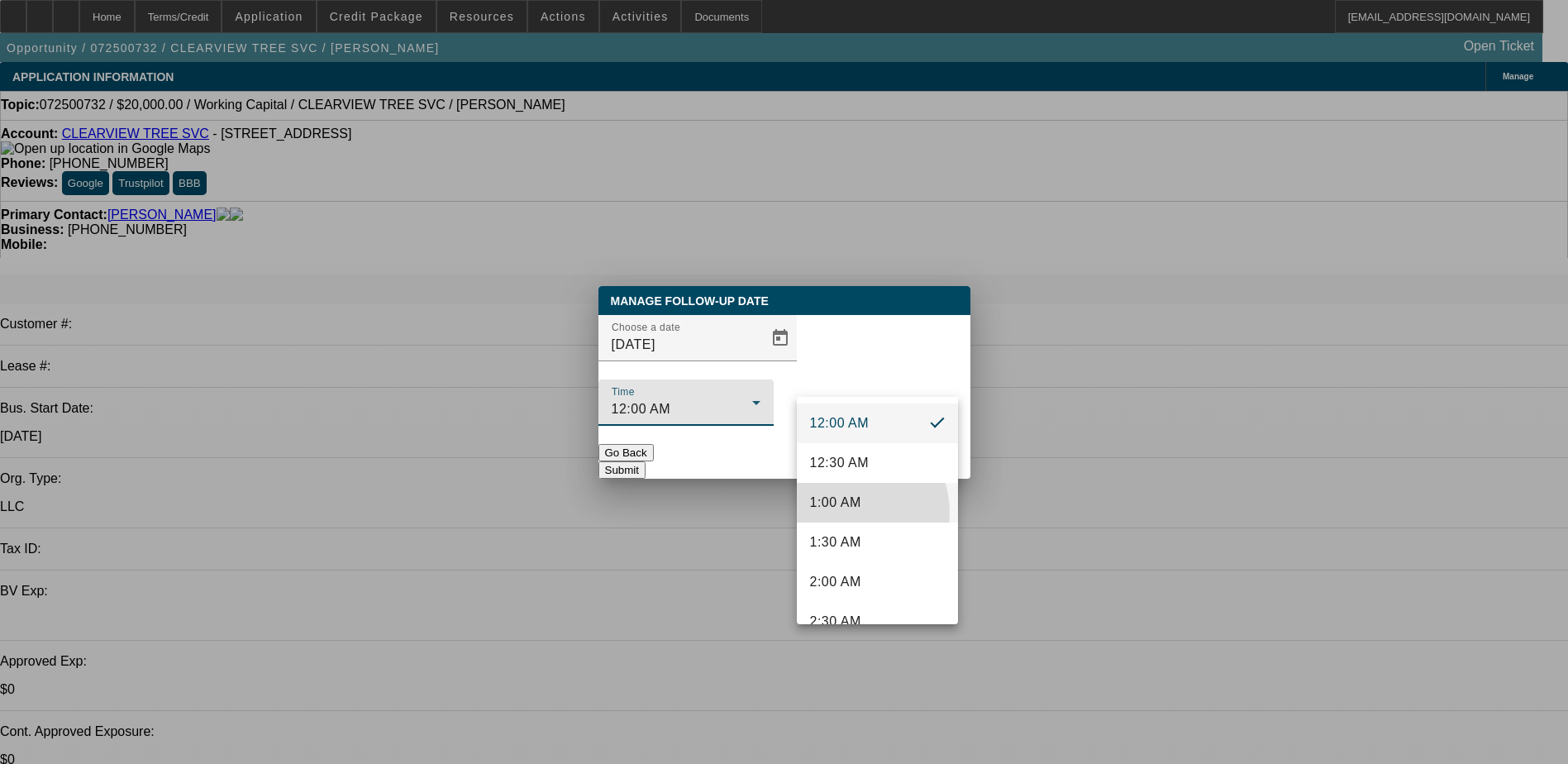
click at [847, 513] on mat-option "1:00 AM" at bounding box center [877, 502] width 161 height 39
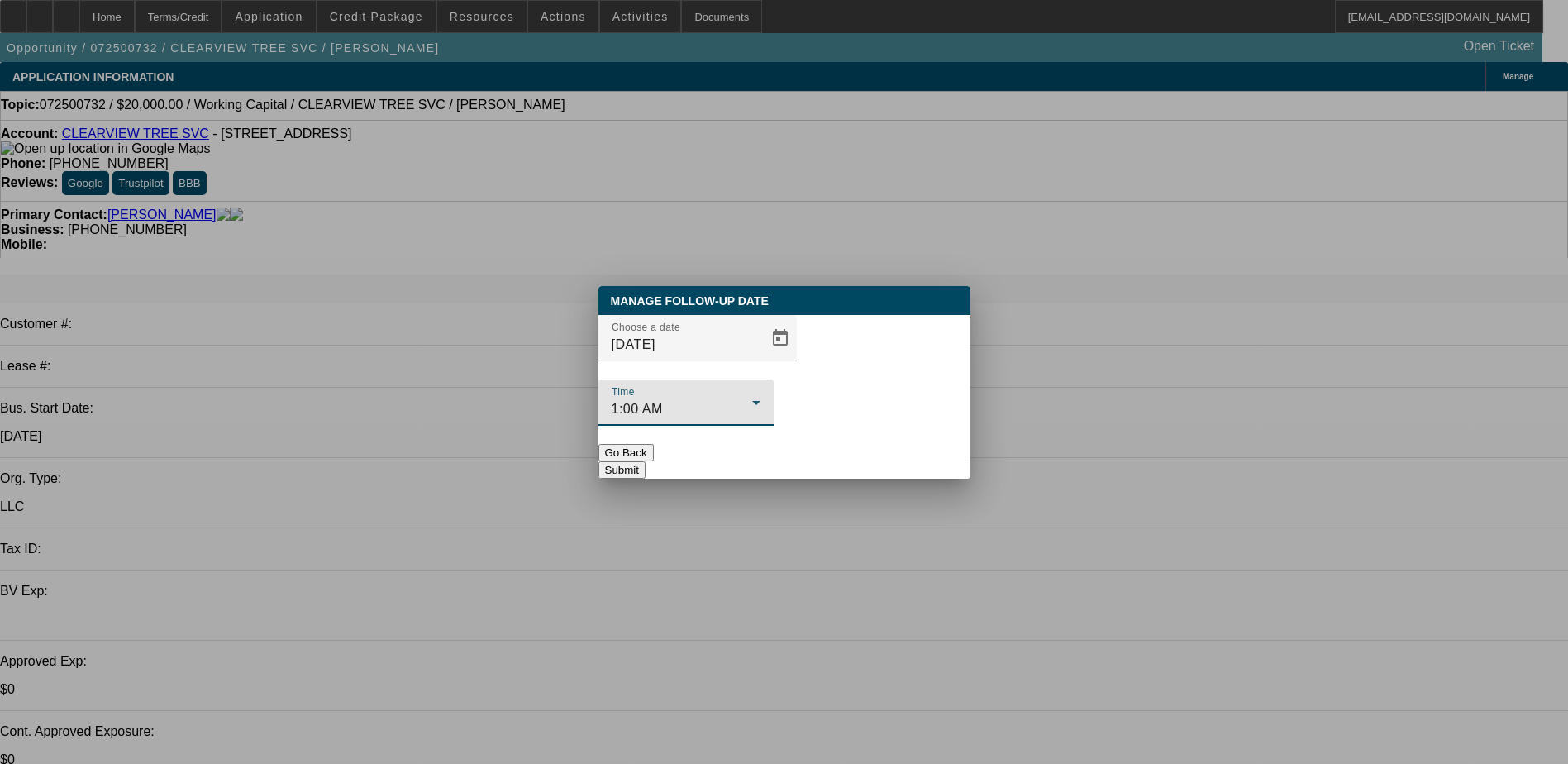
click at [753, 399] on div "1:00 AM" at bounding box center [682, 409] width 140 height 20
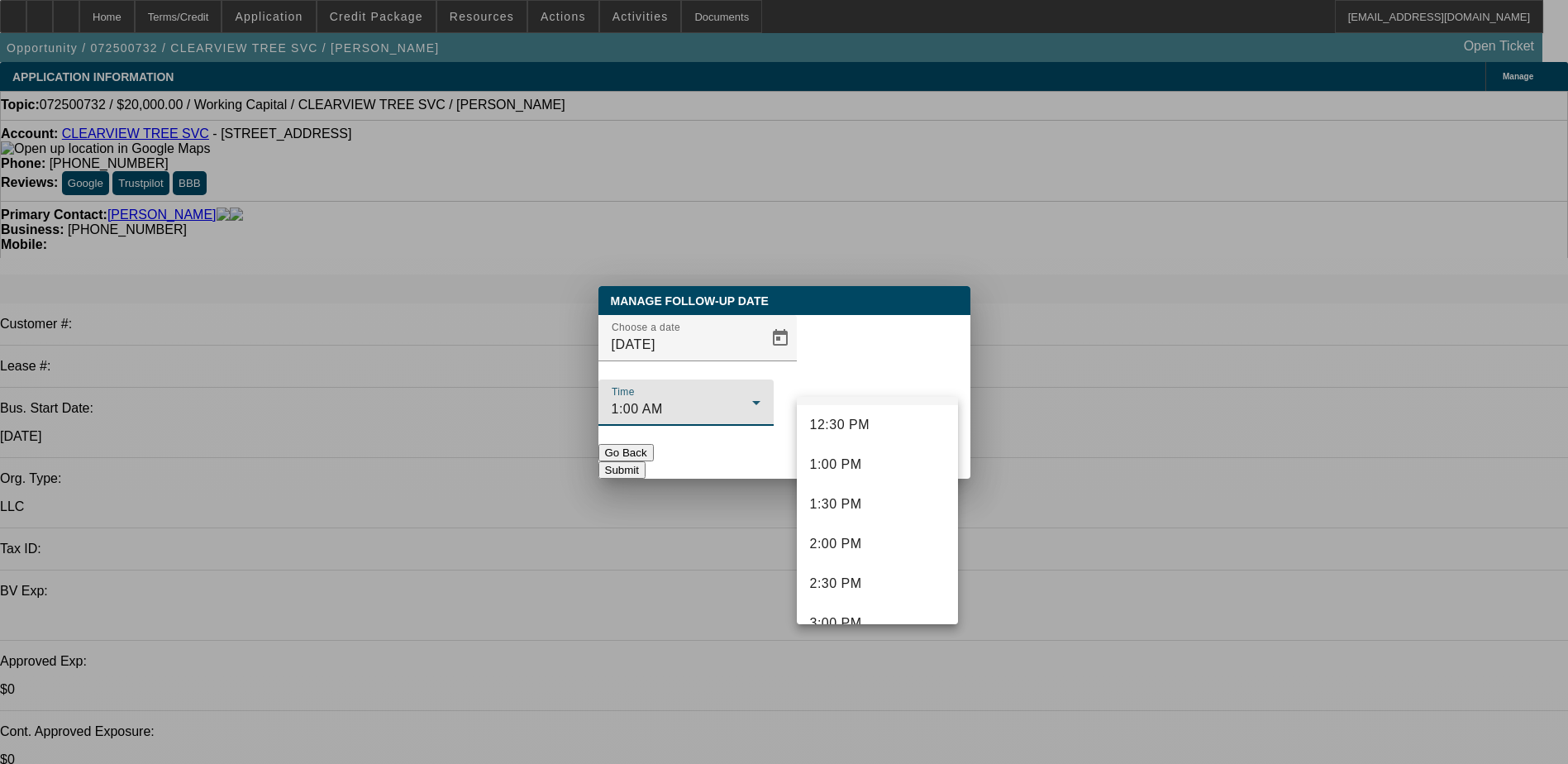
scroll to position [992, 0]
click at [846, 470] on span "1:00 PM" at bounding box center [836, 464] width 52 height 20
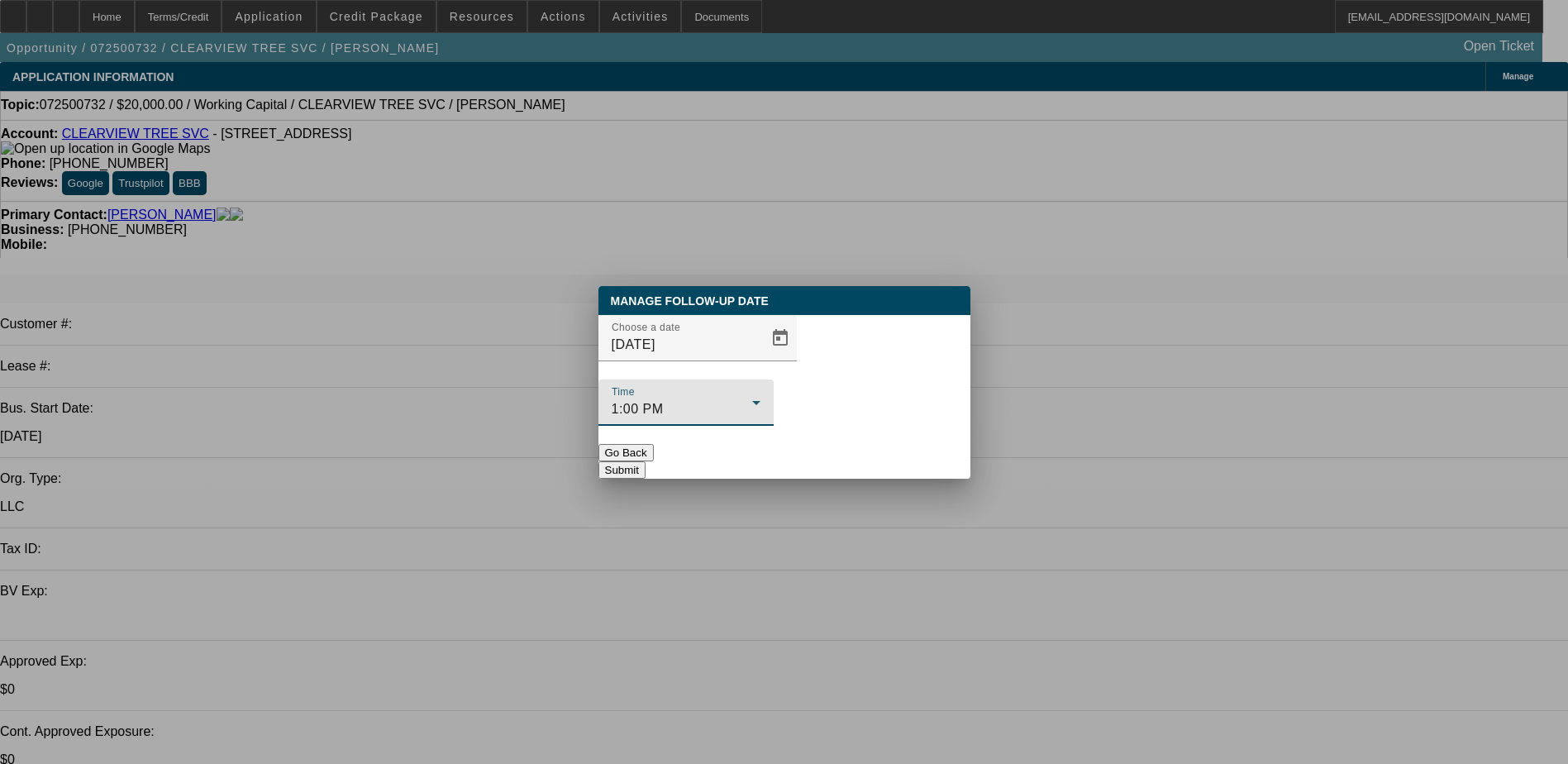
click at [646, 462] on button "Submit" at bounding box center [622, 470] width 47 height 18
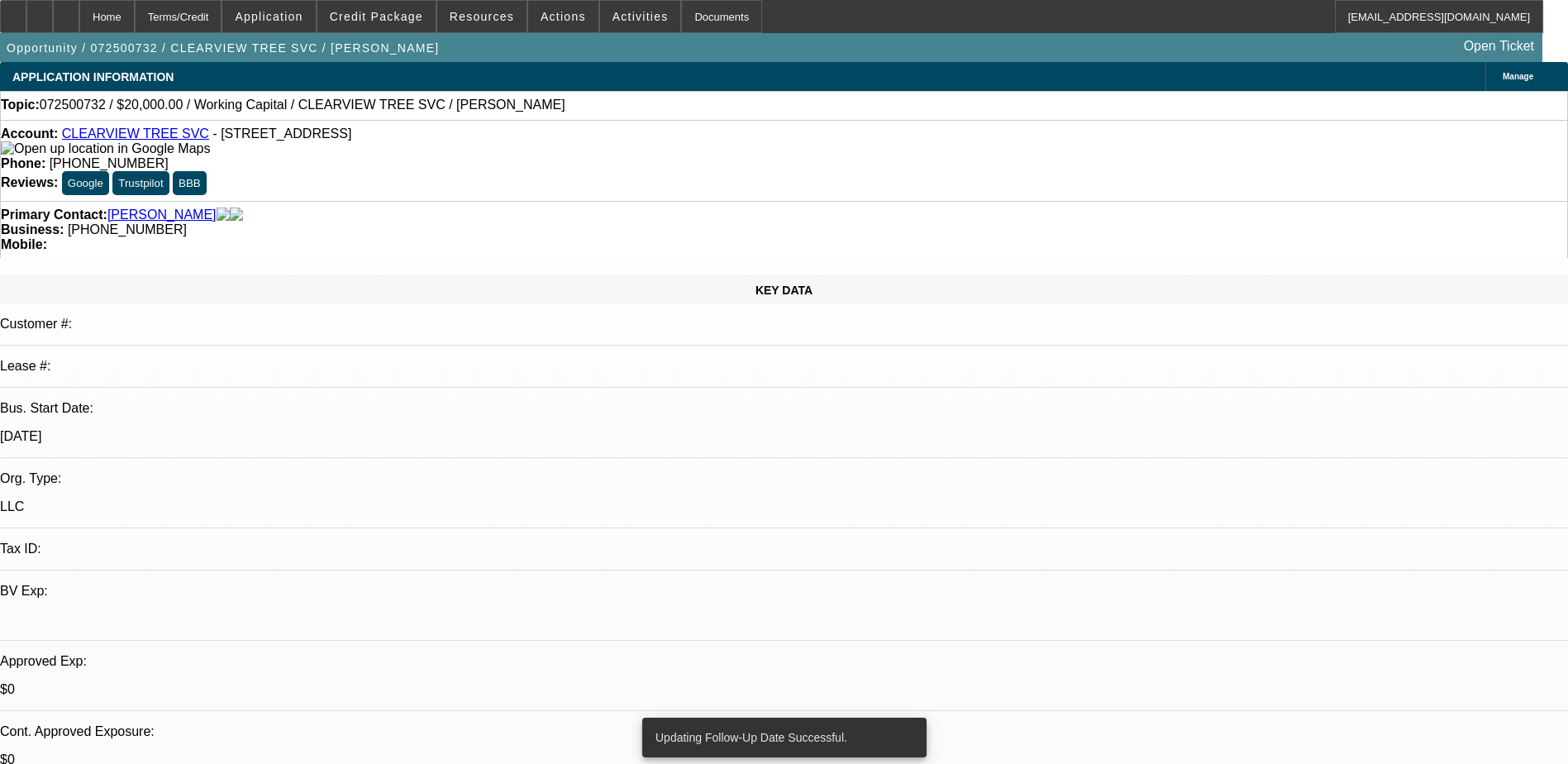
radio input "true"
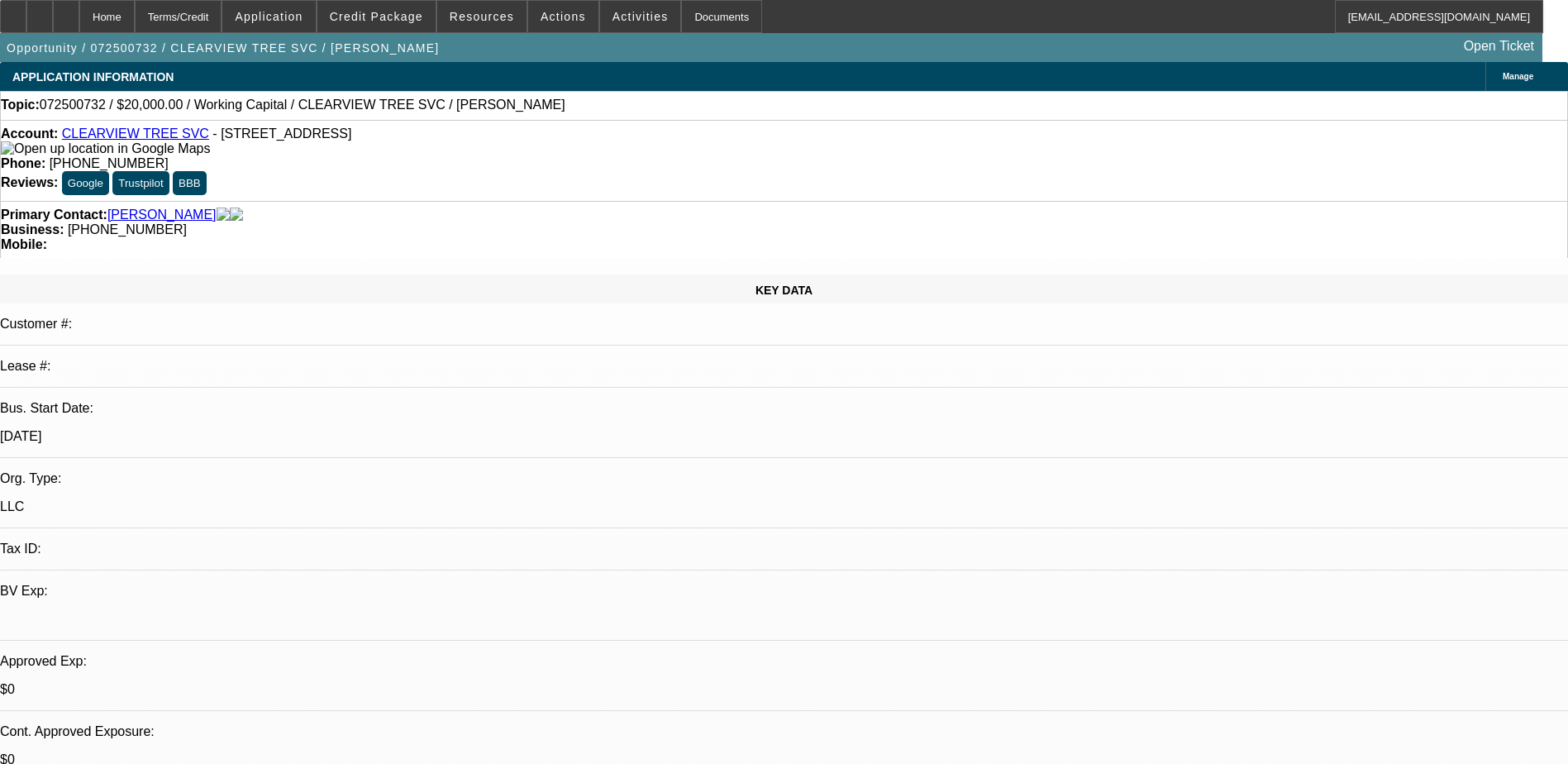
type textarea "9/23) the # you have dialed has calling restrictions"
radio input "true"
